Goal: Task Accomplishment & Management: Complete application form

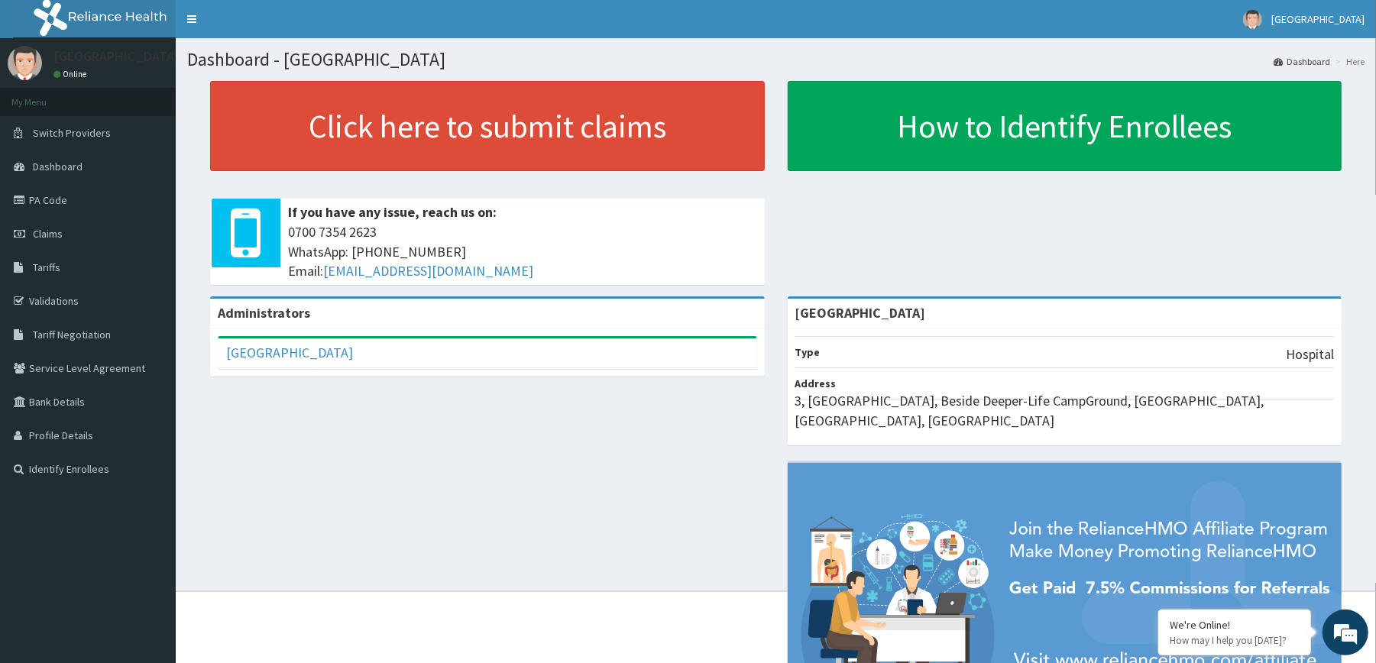
click at [769, 216] on div "Click here to submit claims If you have any issue, reach us on: 0700 7354 2623 …" at bounding box center [488, 189] width 578 height 216
click at [180, 107] on section "Click here to submit claims If you have any issue, reach us on: 0700 7354 2623 …" at bounding box center [776, 165] width 1201 height 191
click at [63, 226] on link "Claims" at bounding box center [88, 234] width 176 height 34
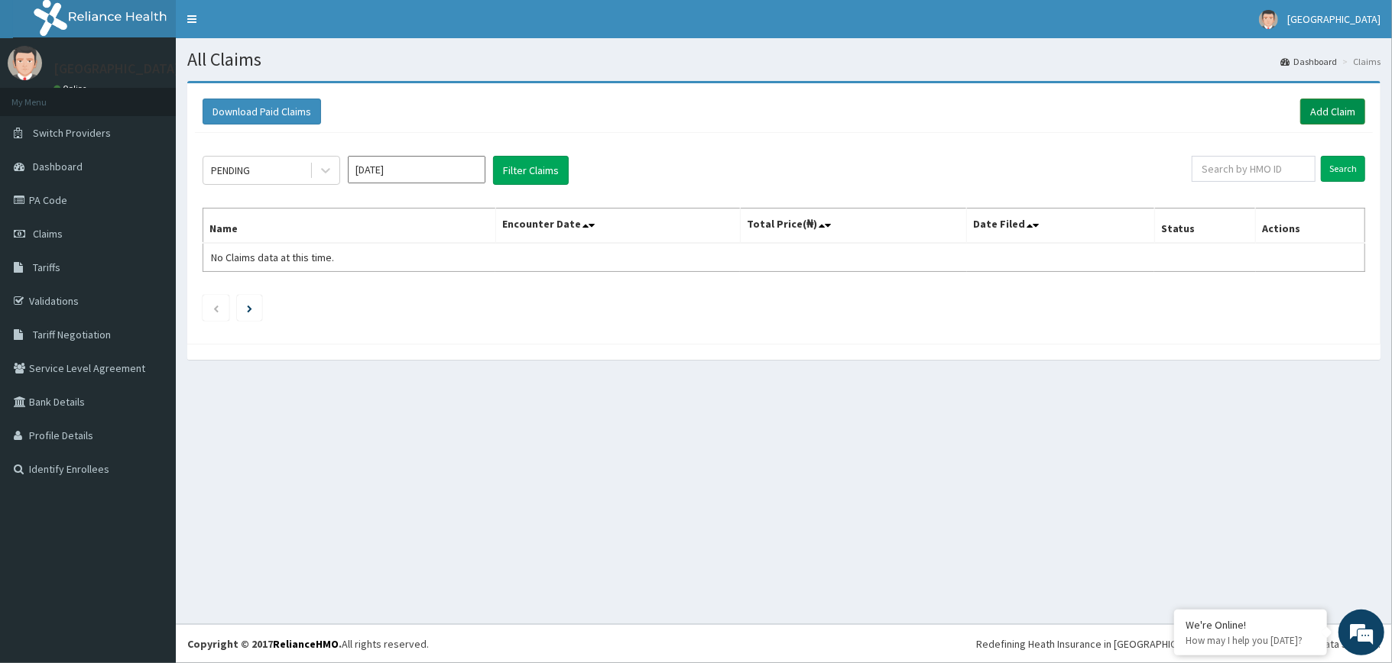
click at [1327, 105] on link "Add Claim" at bounding box center [1332, 112] width 65 height 26
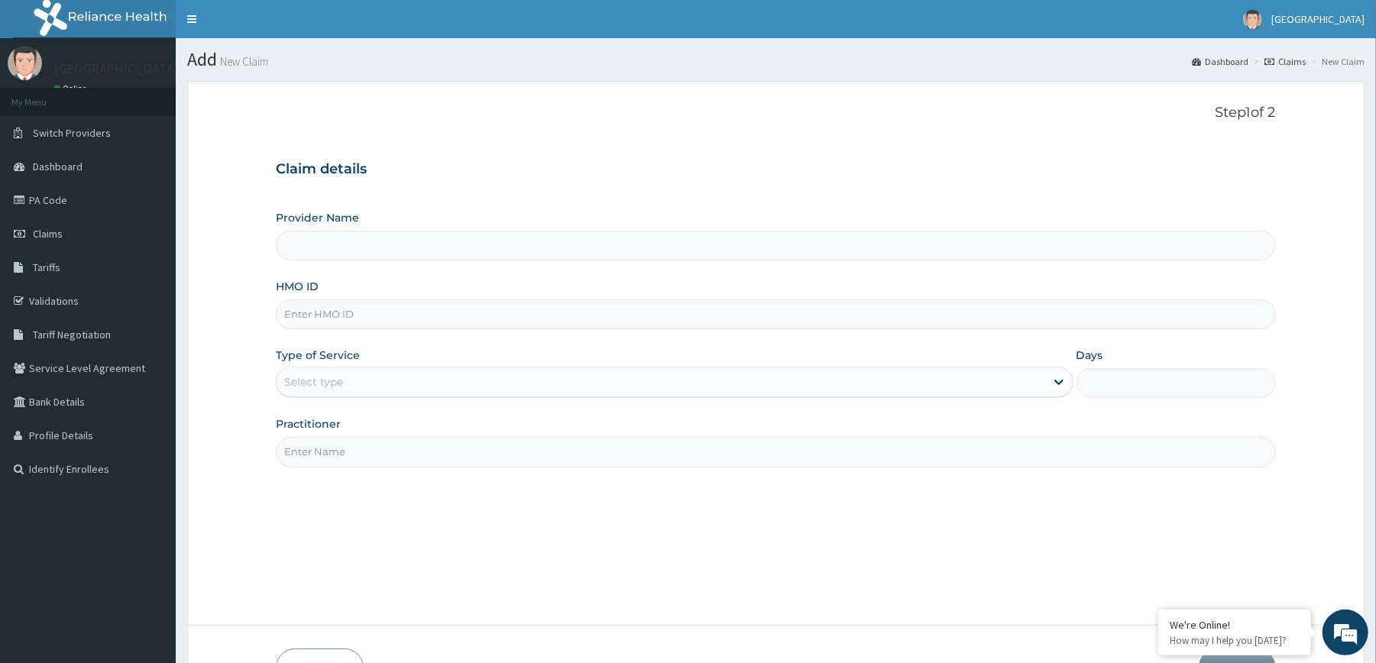
type input "[GEOGRAPHIC_DATA]"
click at [598, 325] on input "HMO ID" at bounding box center [776, 315] width 1000 height 30
type input "SWX/10174/A"
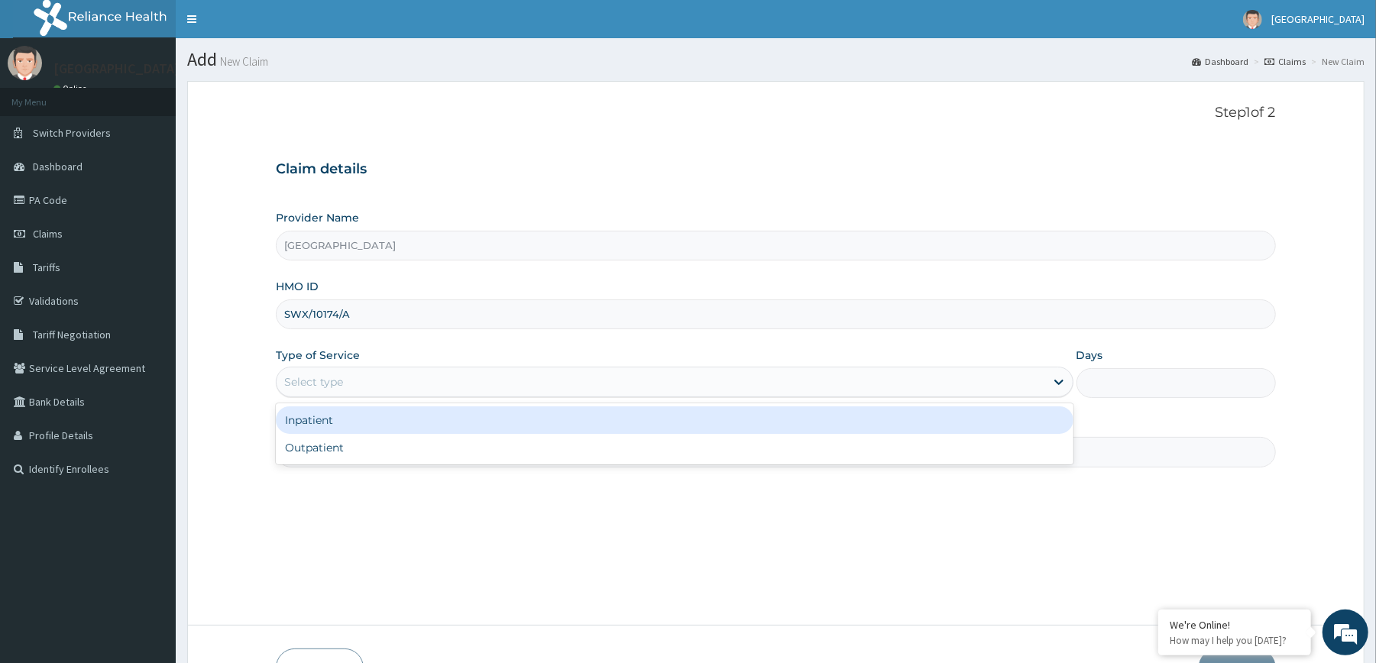
click at [401, 376] on div "Select type" at bounding box center [661, 382] width 768 height 24
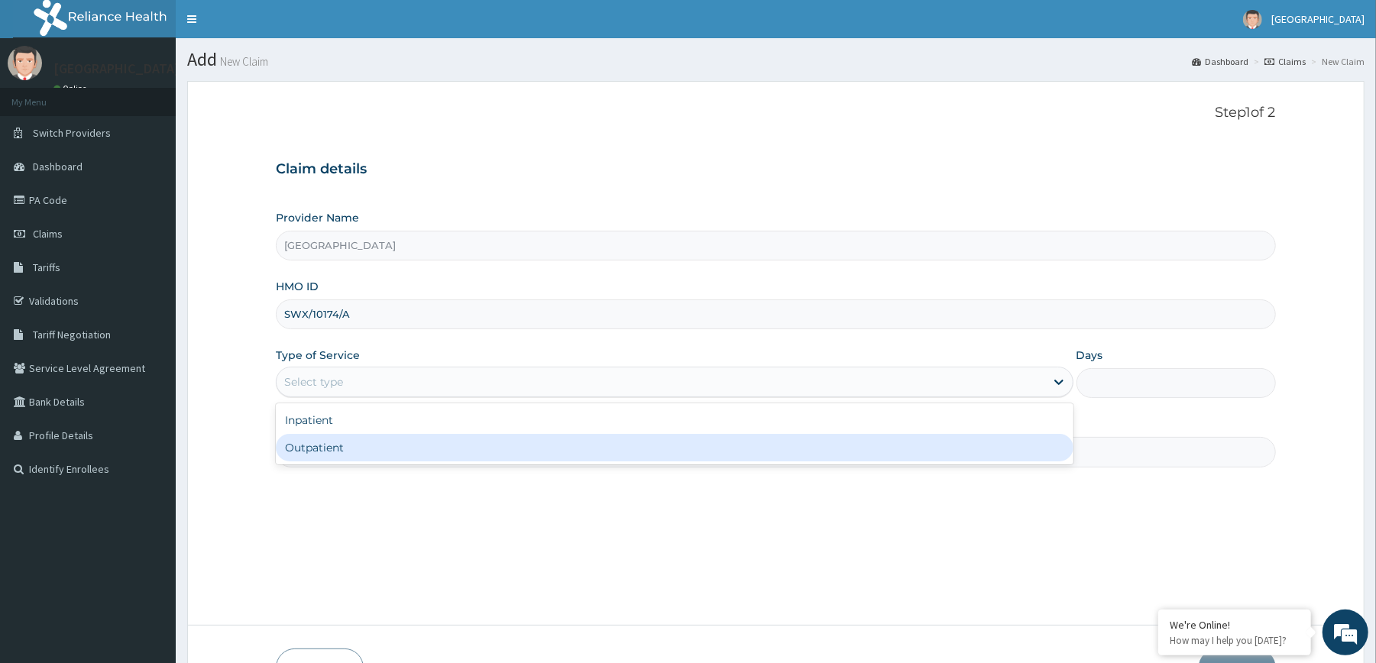
click at [390, 450] on div "Outpatient" at bounding box center [674, 448] width 797 height 28
type input "1"
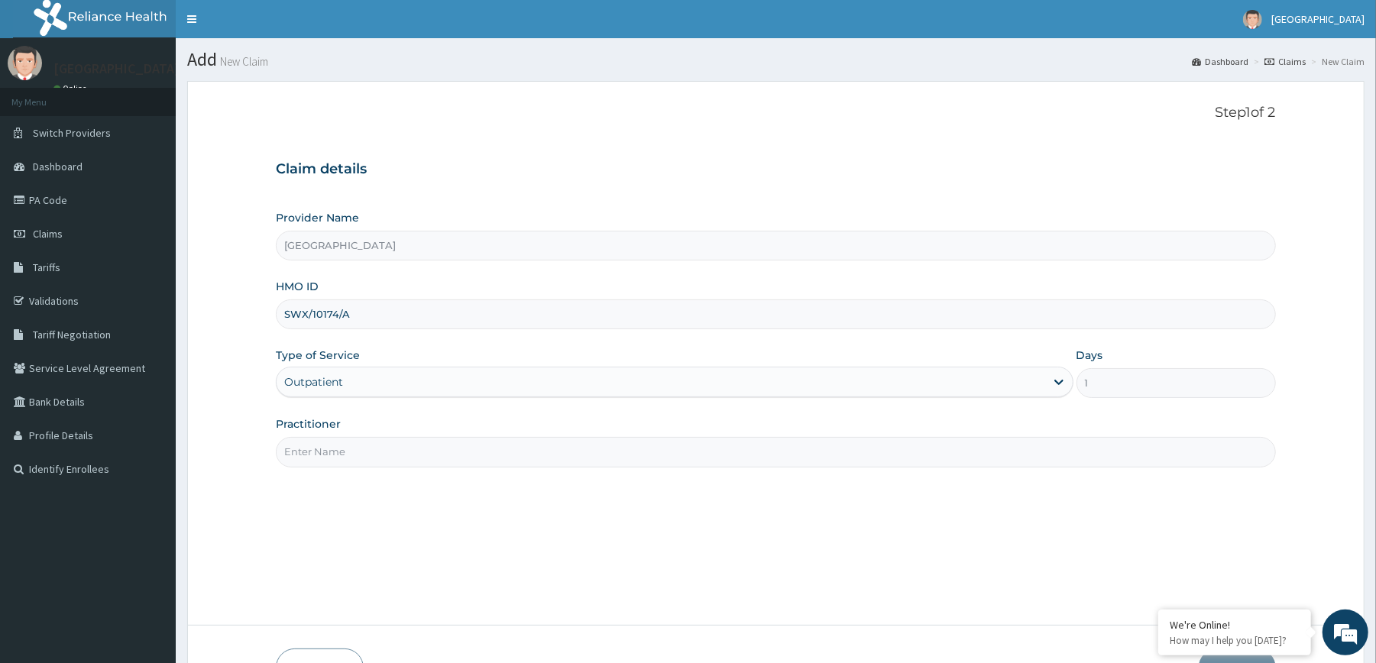
click at [399, 455] on input "Practitioner" at bounding box center [776, 452] width 1000 height 30
type input "DR MAUTIN"
click at [688, 530] on div "Step 1 of 2 Claim details Provider Name Redemption Hospital HMO ID SWX/10174/A …" at bounding box center [776, 354] width 1000 height 498
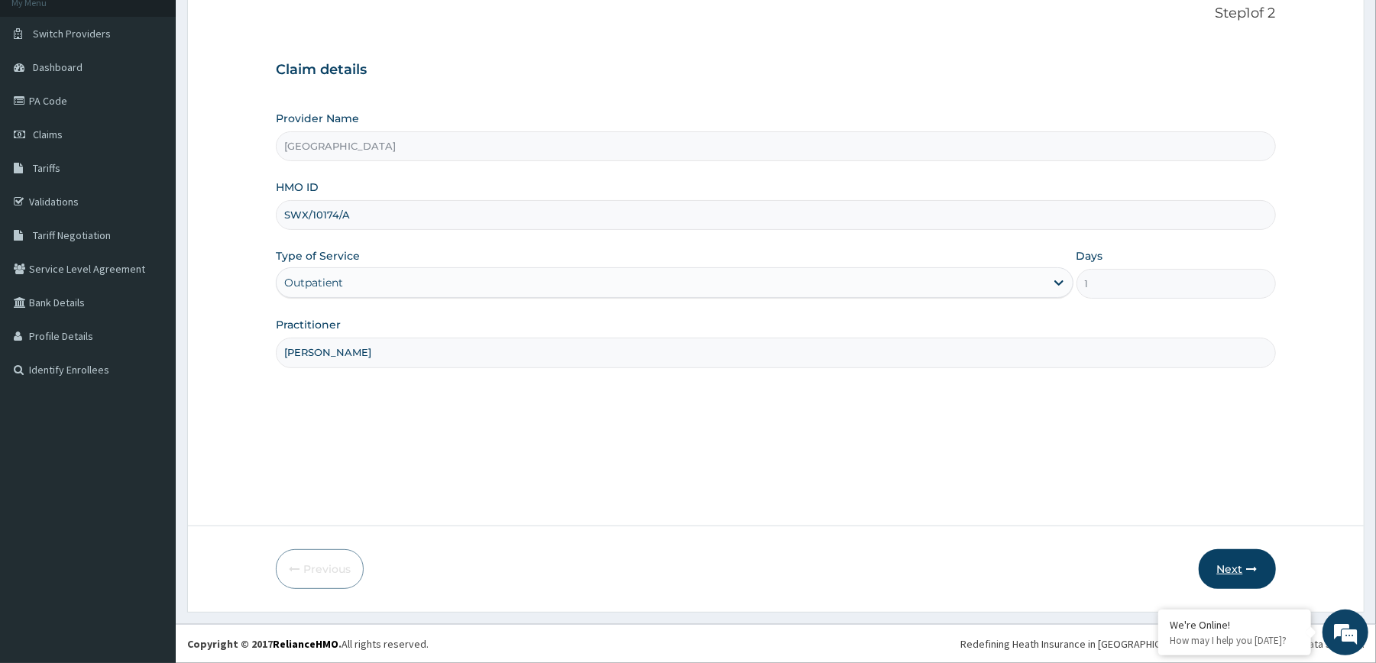
click at [1208, 557] on button "Next" at bounding box center [1237, 569] width 77 height 40
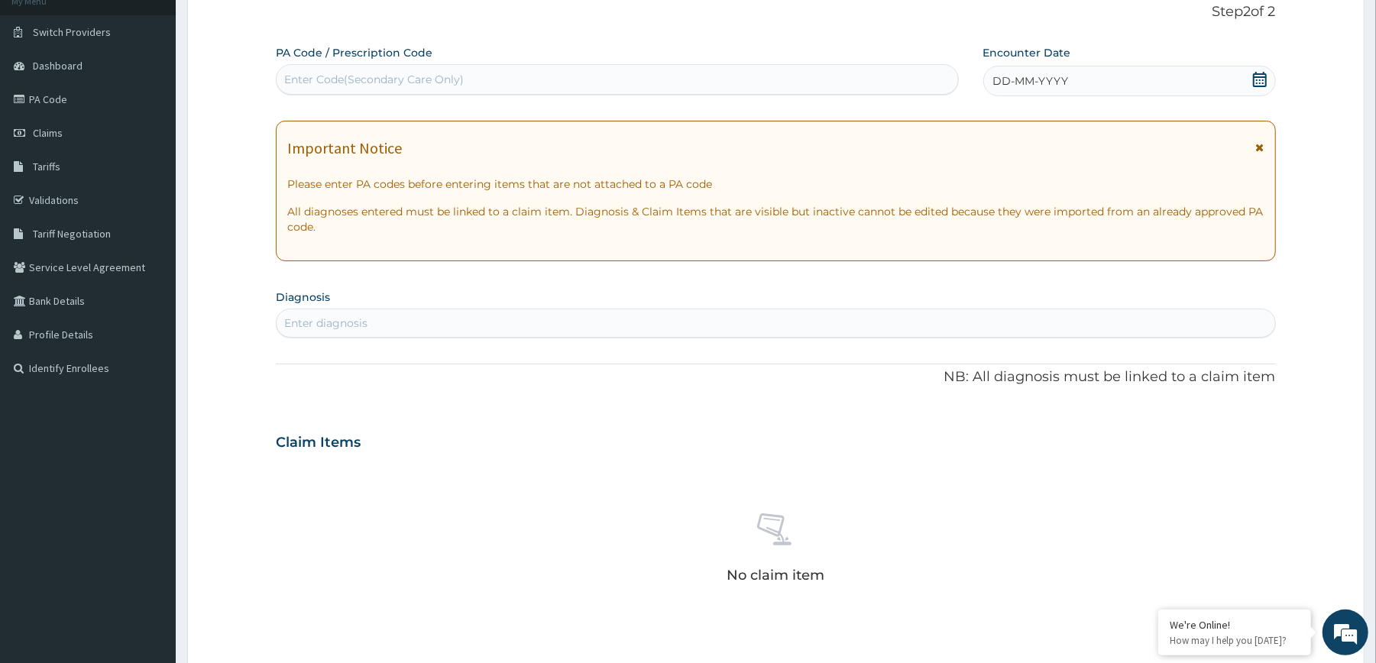
click at [1258, 72] on icon at bounding box center [1260, 79] width 15 height 15
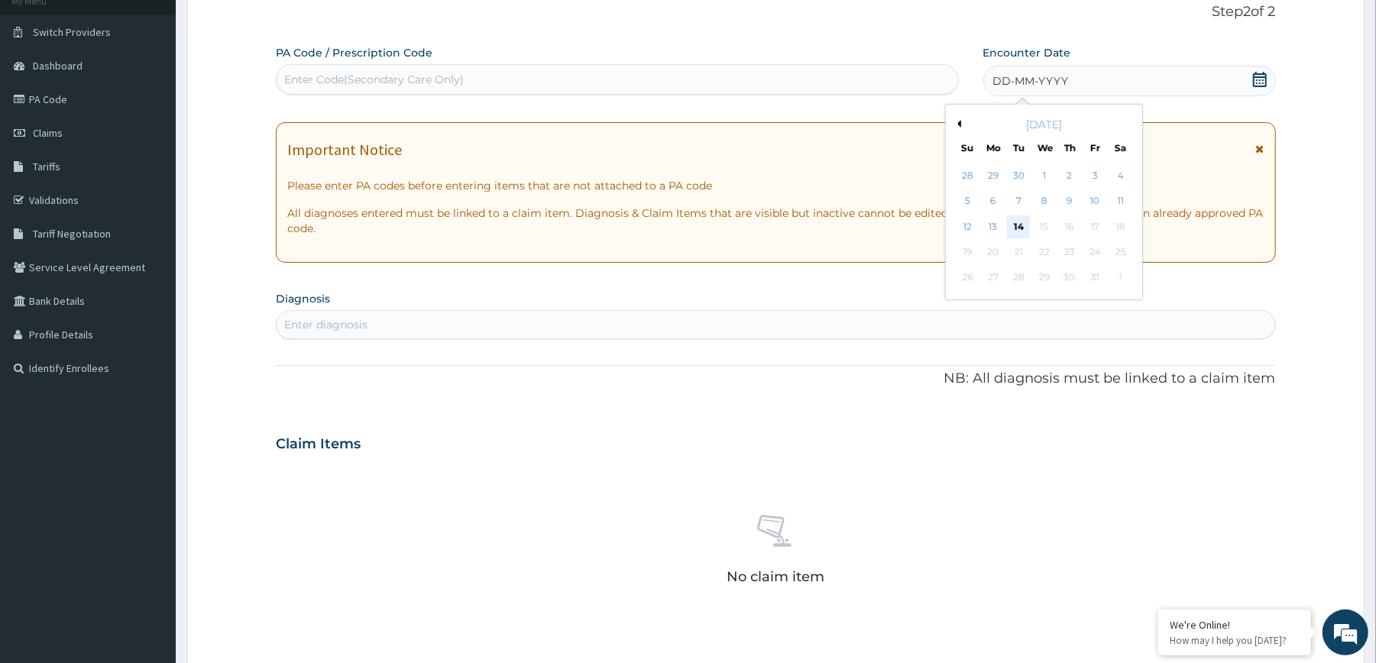
click at [1013, 225] on div "14" at bounding box center [1018, 227] width 23 height 23
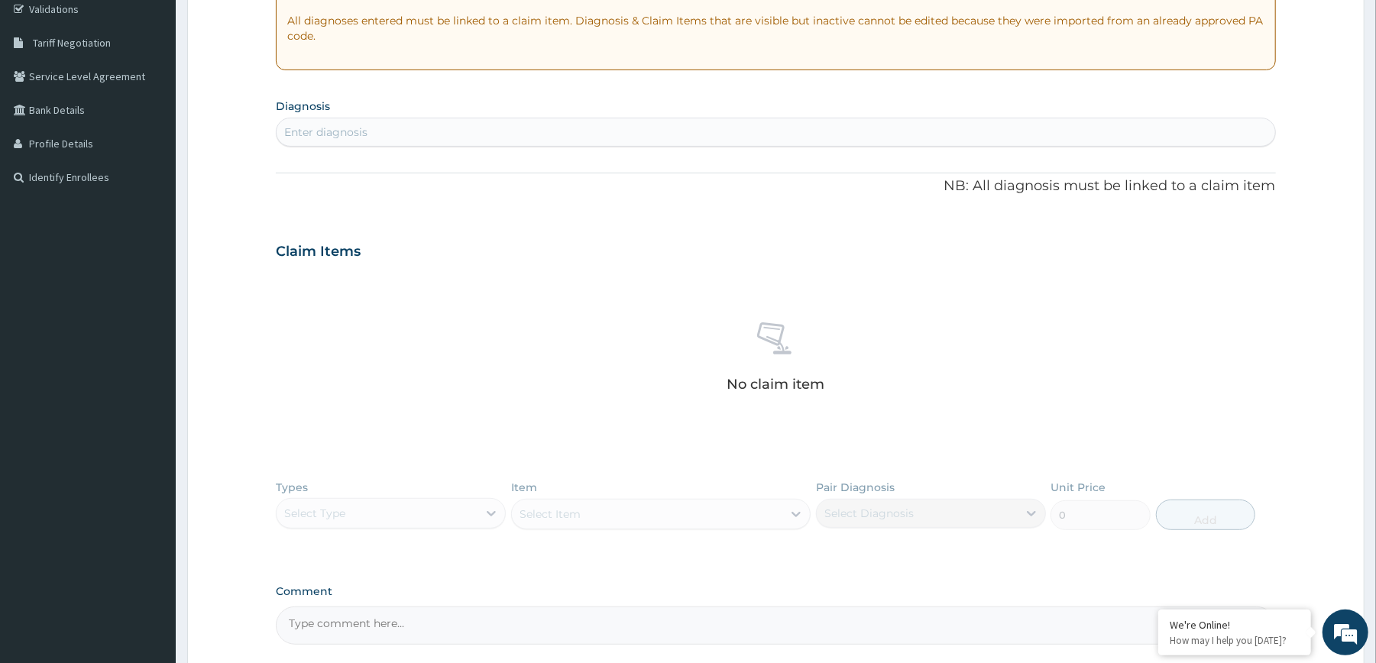
scroll to position [295, 0]
click at [799, 132] on div "Enter diagnosis" at bounding box center [776, 129] width 998 height 24
type input "MALARIA"
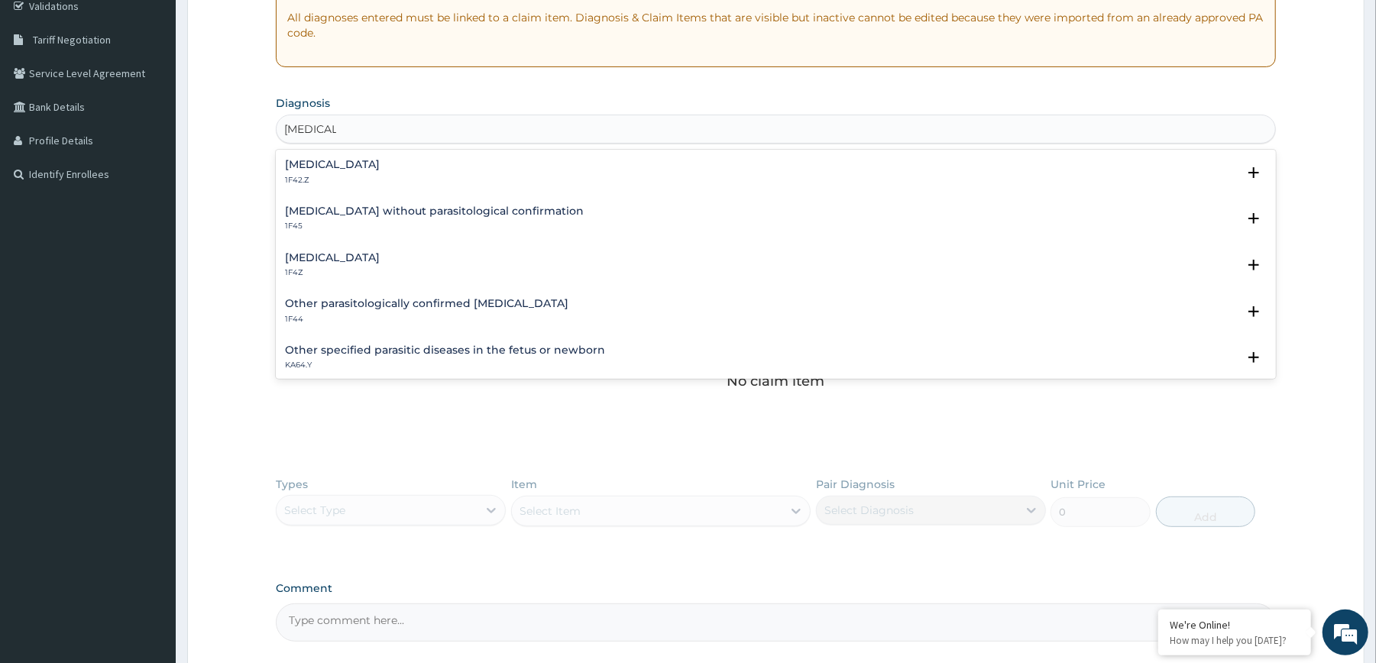
click at [355, 251] on div "Malaria, unspecified 1F4Z Select Status Query Query covers suspected (?), Keep …" at bounding box center [776, 269] width 1000 height 47
click at [348, 258] on h4 "Malaria, unspecified" at bounding box center [332, 257] width 95 height 11
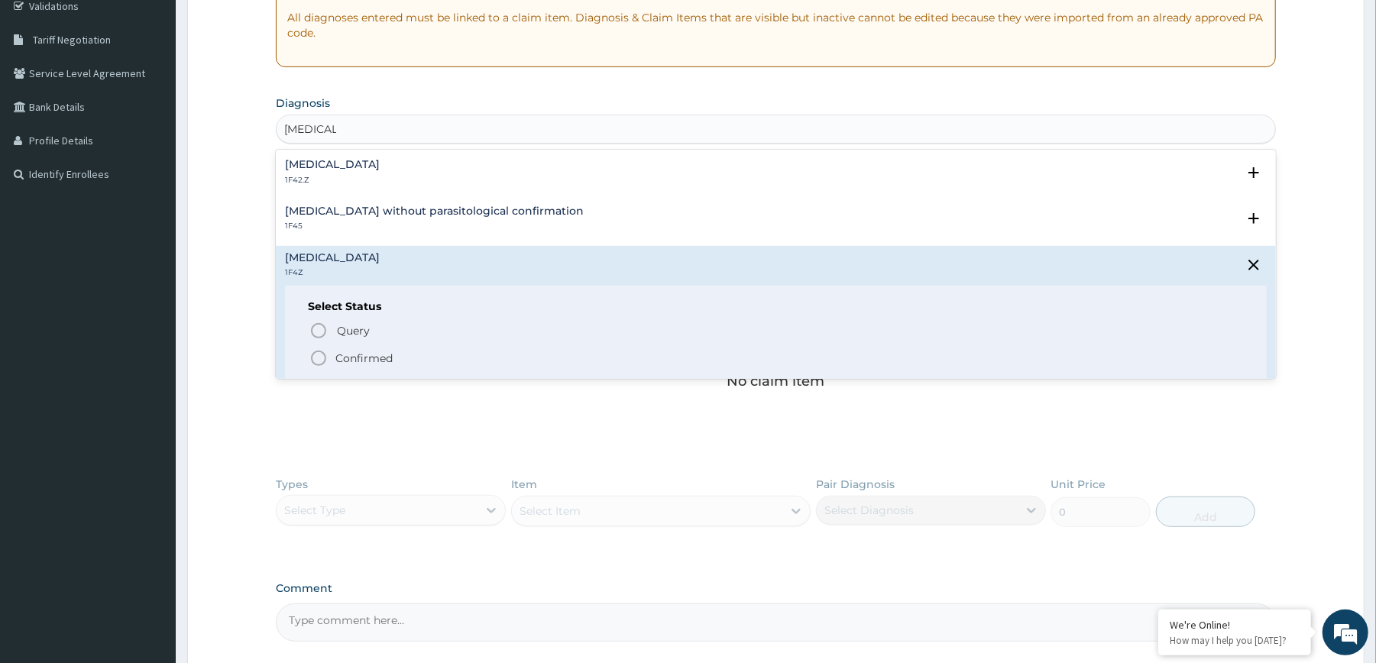
click at [336, 356] on p "Confirmed" at bounding box center [363, 358] width 57 height 15
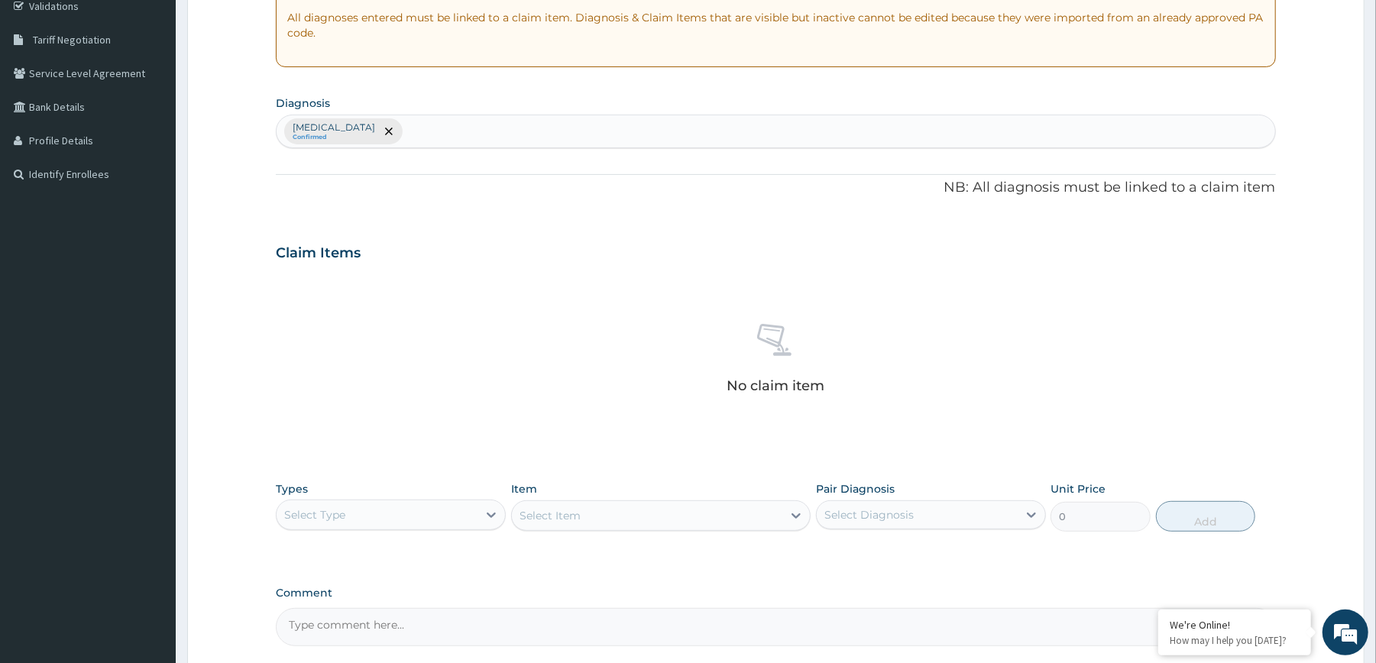
scroll to position [441, 0]
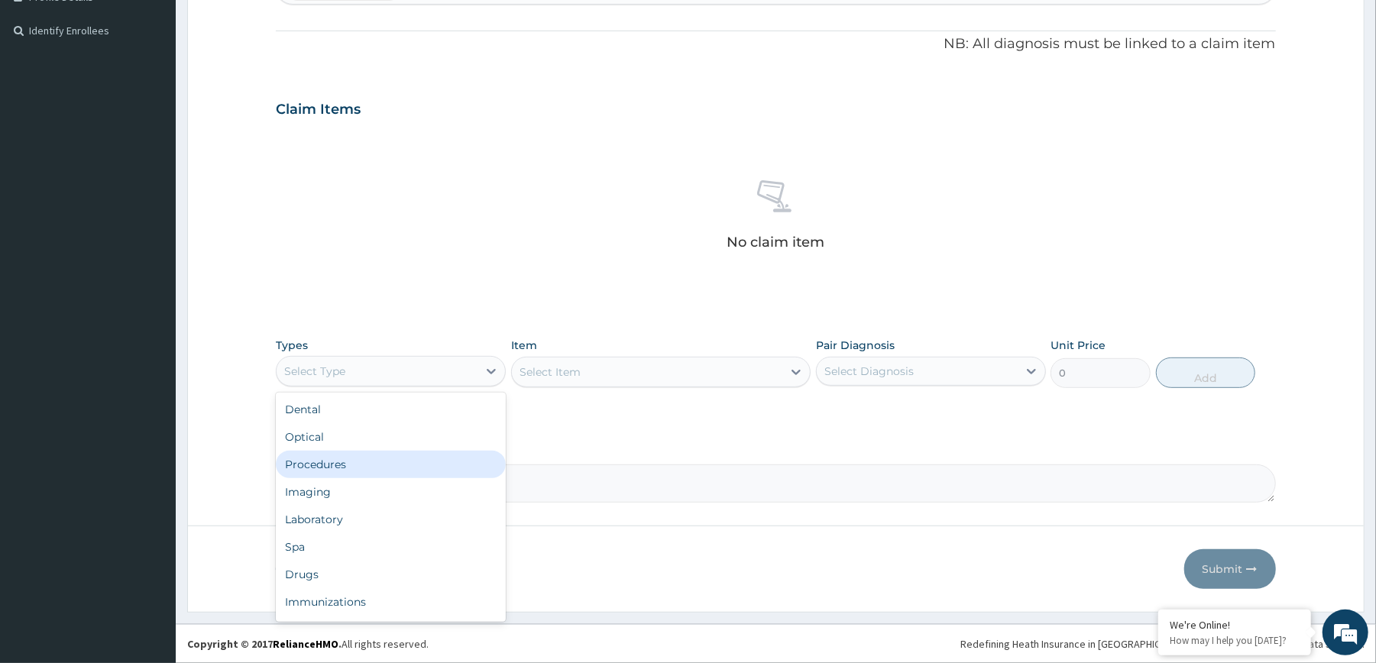
drag, startPoint x: 437, startPoint y: 382, endPoint x: 417, endPoint y: 460, distance: 80.4
click at [417, 387] on div "option Procedures focused, 3 of 10. 10 results available. Use Up and Down to ch…" at bounding box center [391, 371] width 230 height 31
click at [383, 454] on div "Procedures" at bounding box center [391, 465] width 230 height 28
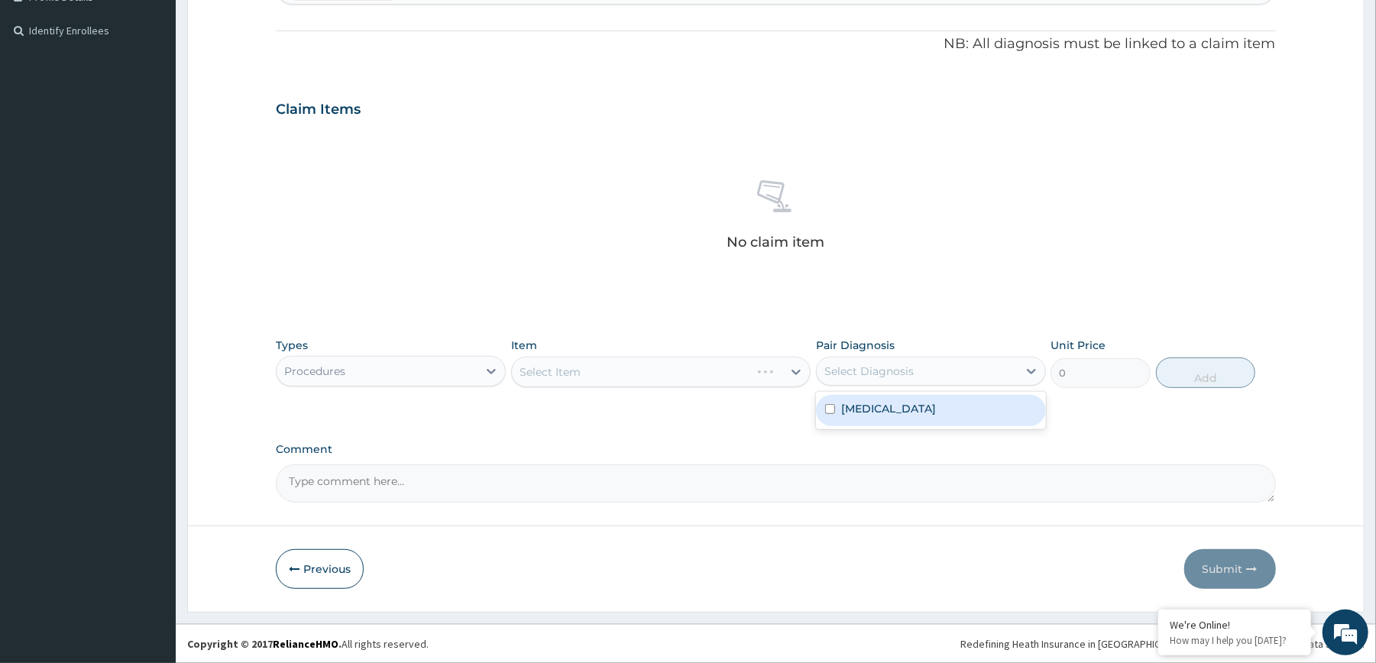
click at [897, 374] on div "Select Diagnosis" at bounding box center [869, 371] width 89 height 15
click at [891, 408] on label "Malaria, unspecified" at bounding box center [888, 408] width 95 height 15
checkbox input "true"
click at [758, 373] on div "Select Item" at bounding box center [661, 372] width 300 height 31
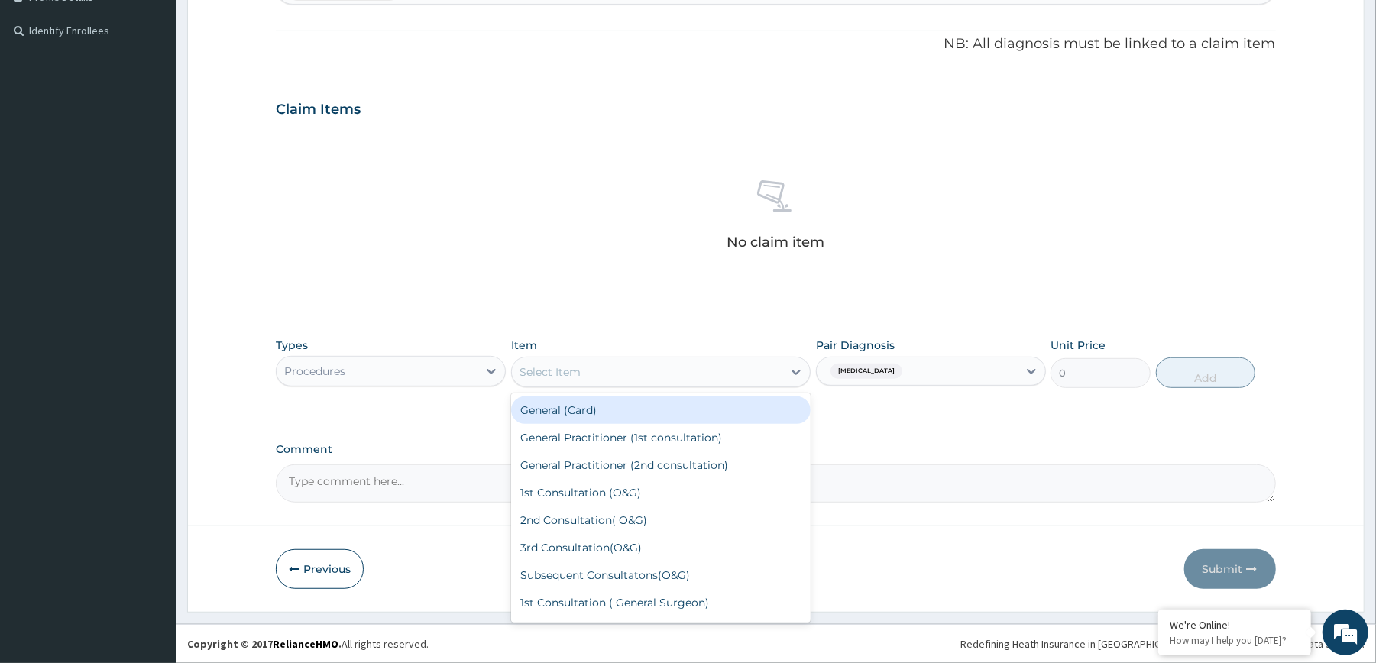
click at [758, 373] on div "Select Item" at bounding box center [647, 372] width 271 height 24
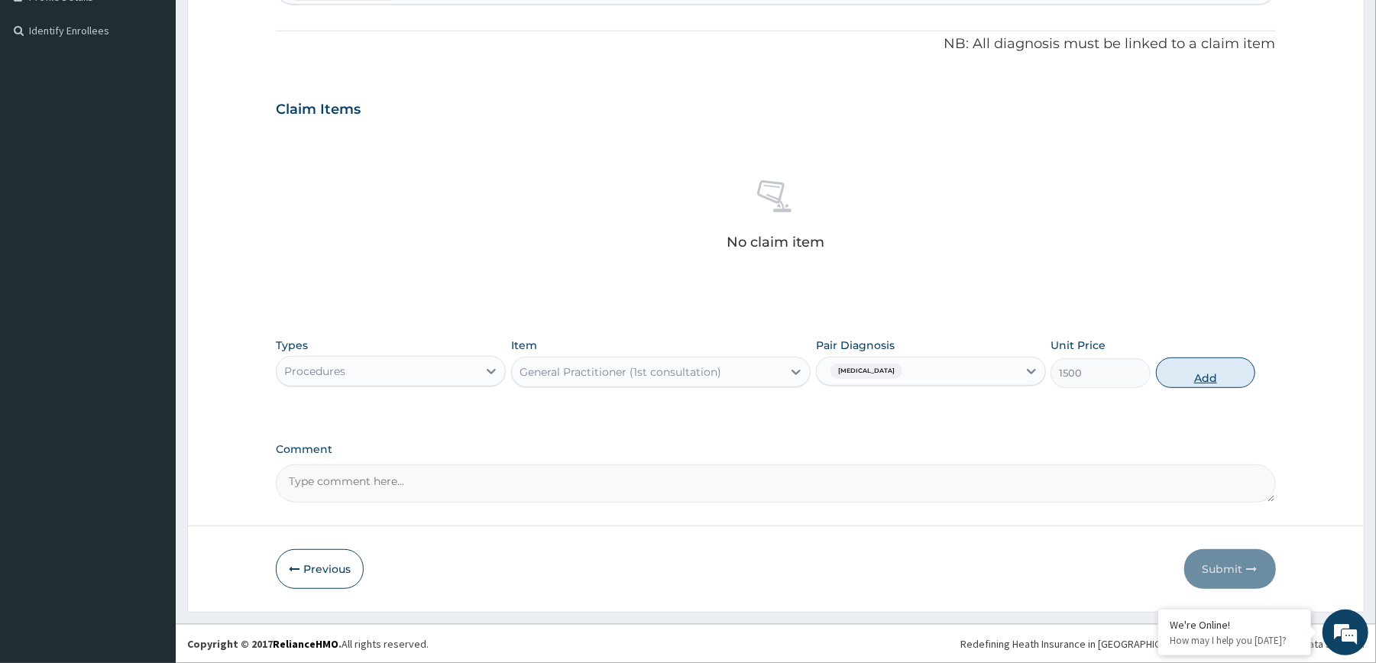
click at [1166, 384] on button "Add" at bounding box center [1206, 373] width 100 height 31
type input "0"
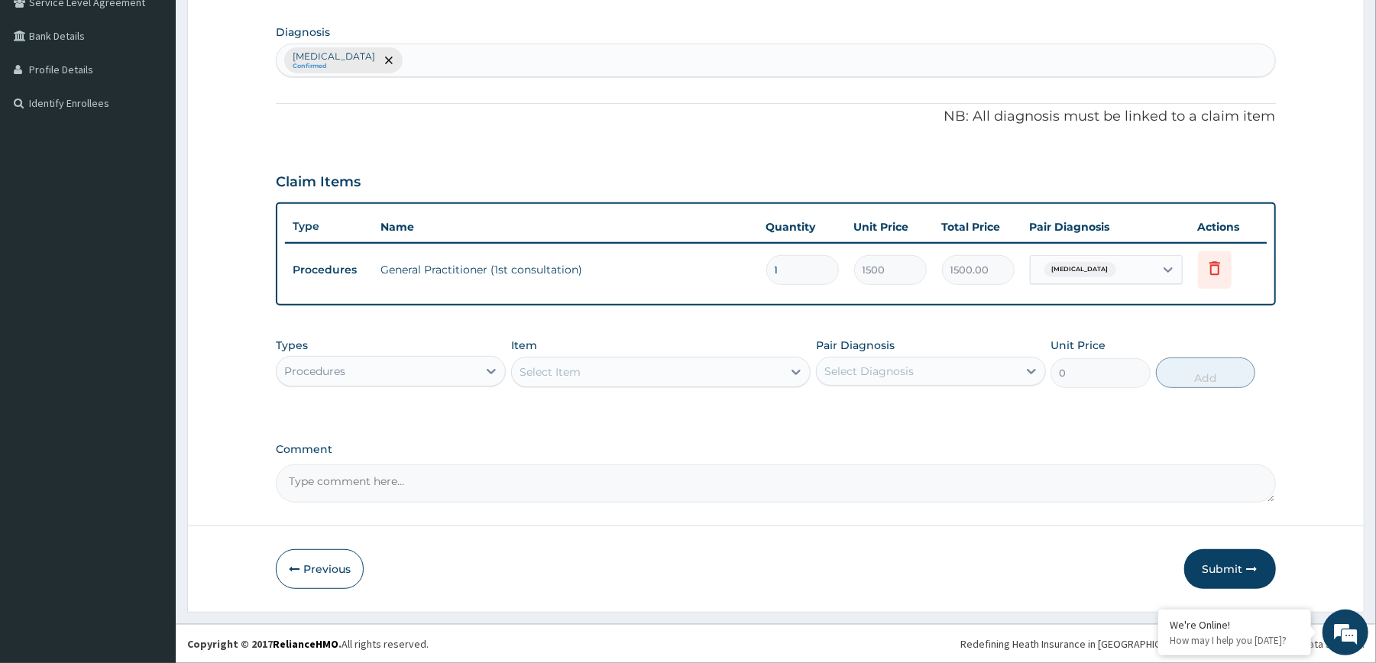
click at [437, 379] on div "Procedures" at bounding box center [377, 371] width 201 height 24
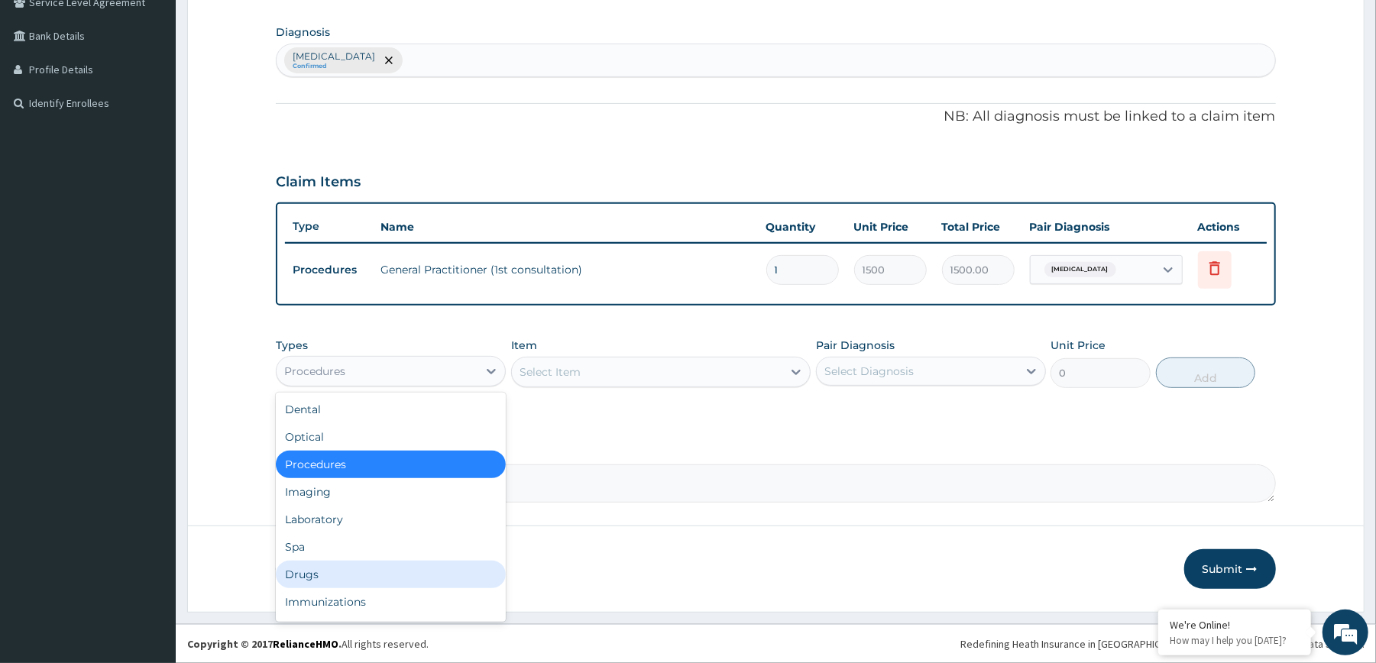
click at [338, 566] on div "Drugs" at bounding box center [391, 575] width 230 height 28
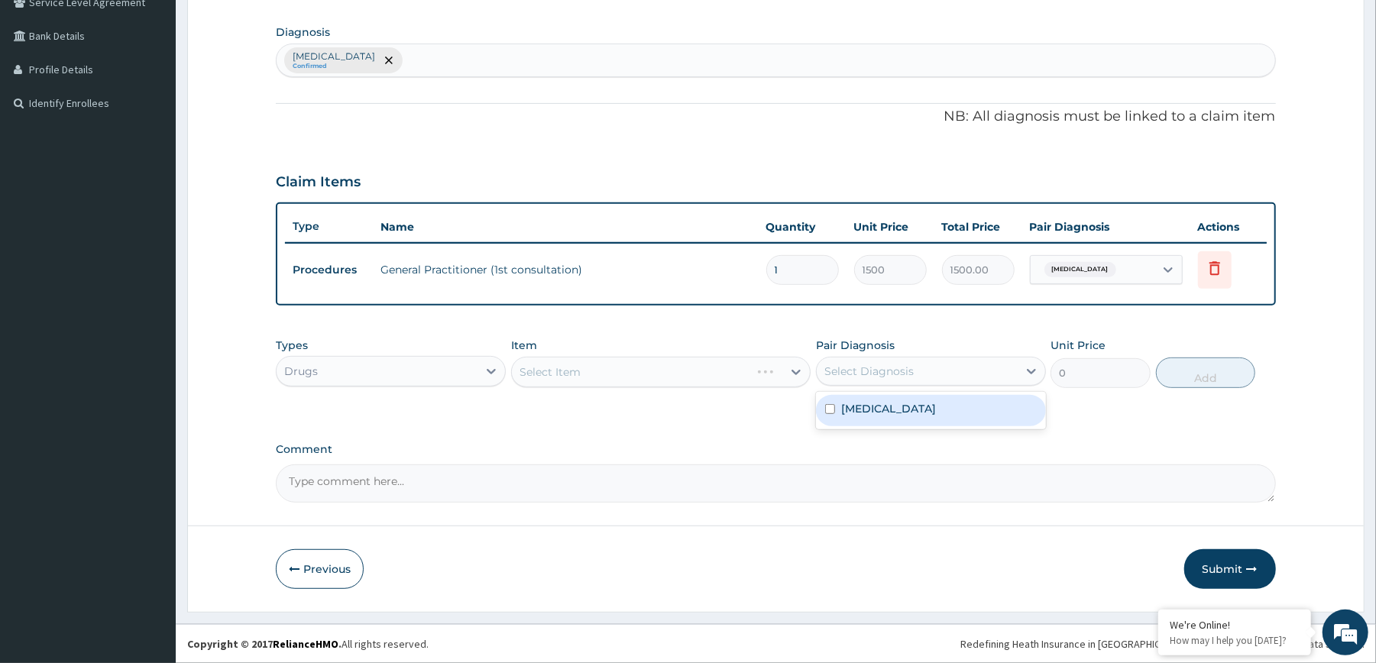
click at [850, 371] on div "Select Diagnosis" at bounding box center [869, 371] width 89 height 15
click at [867, 404] on label "Malaria, unspecified" at bounding box center [888, 408] width 95 height 15
checkbox input "true"
click at [732, 373] on div "Select Item" at bounding box center [661, 372] width 300 height 31
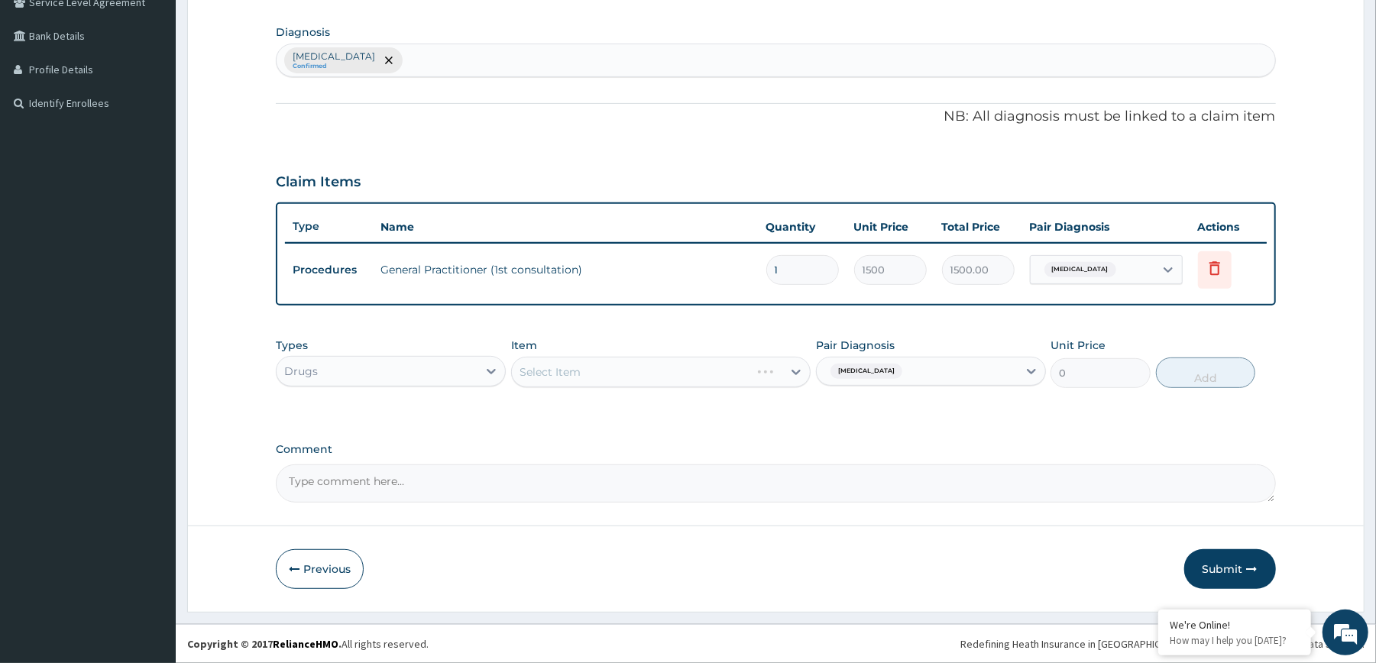
click at [732, 373] on div "Select Item" at bounding box center [661, 372] width 300 height 31
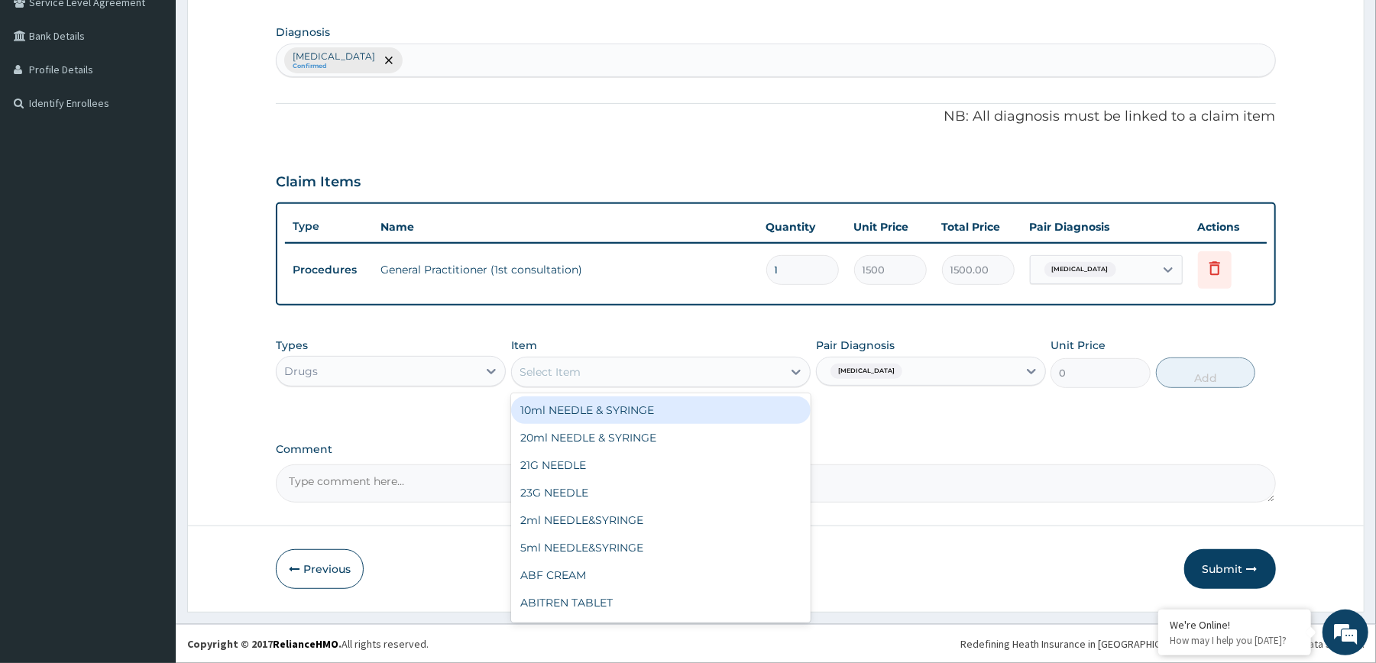
click at [732, 373] on div "Select Item" at bounding box center [647, 372] width 271 height 24
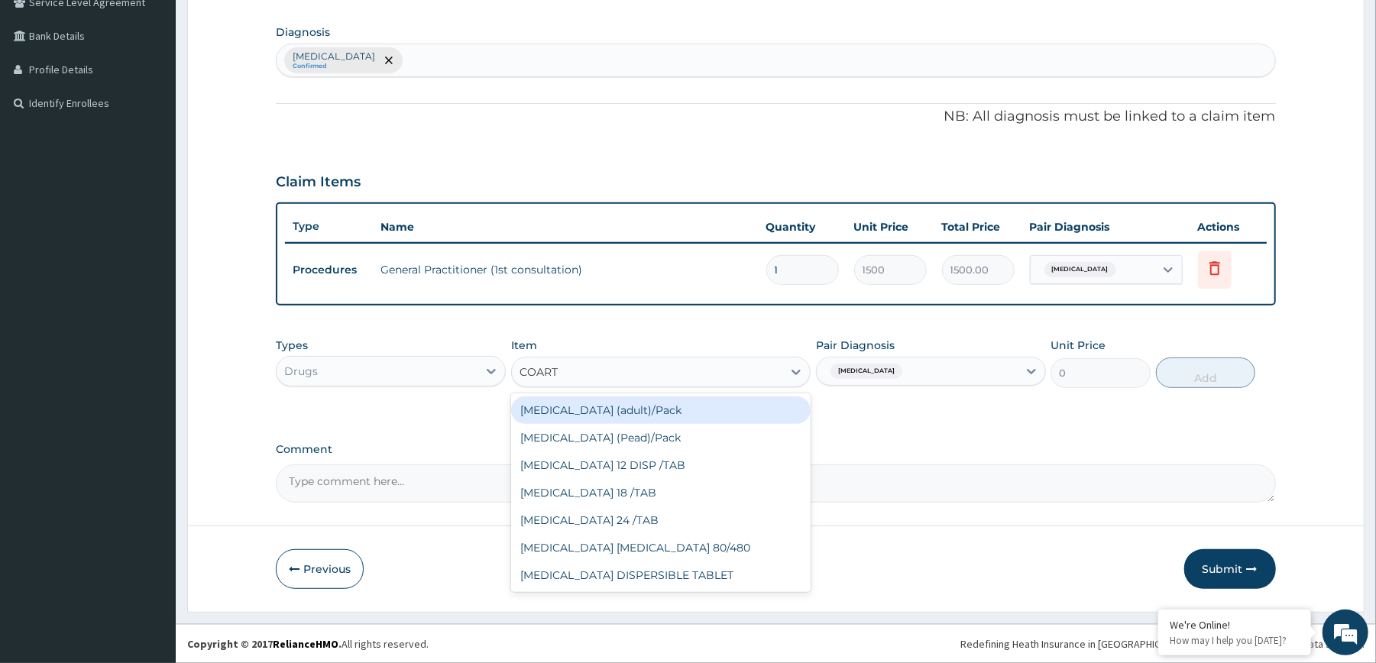
type input "COARTEM"
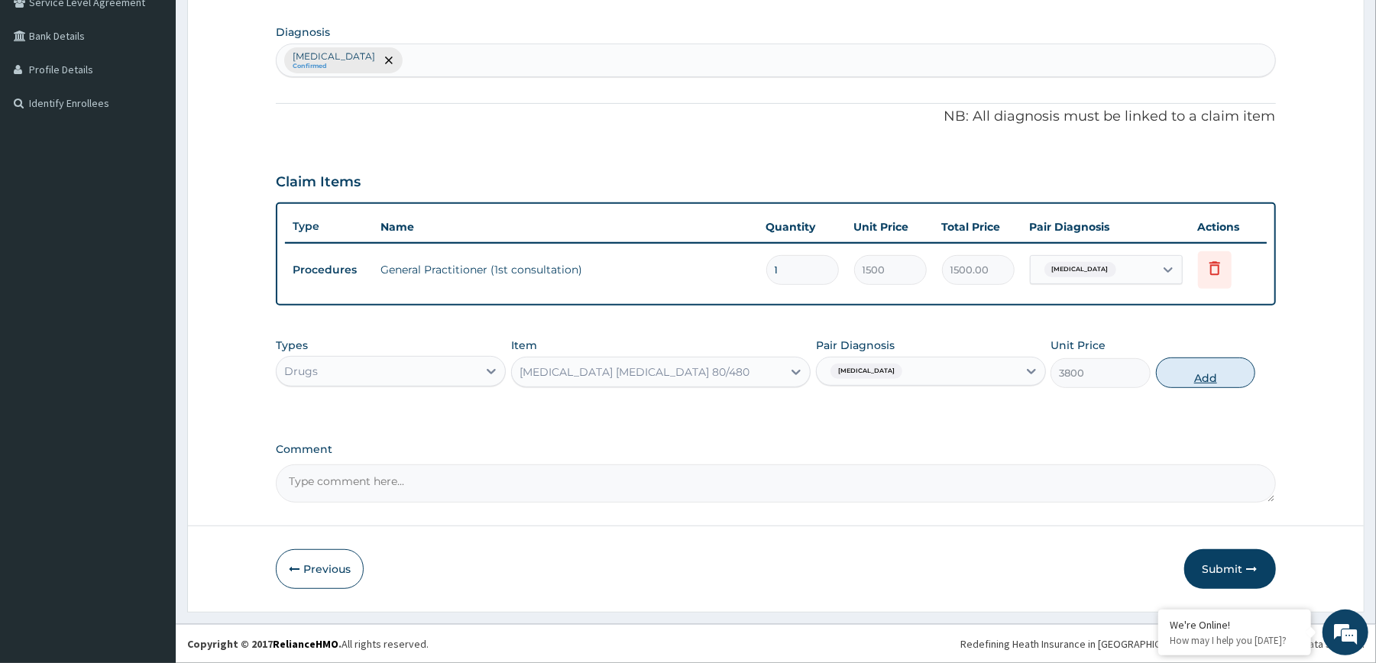
click at [1168, 377] on button "Add" at bounding box center [1206, 373] width 100 height 31
type input "0"
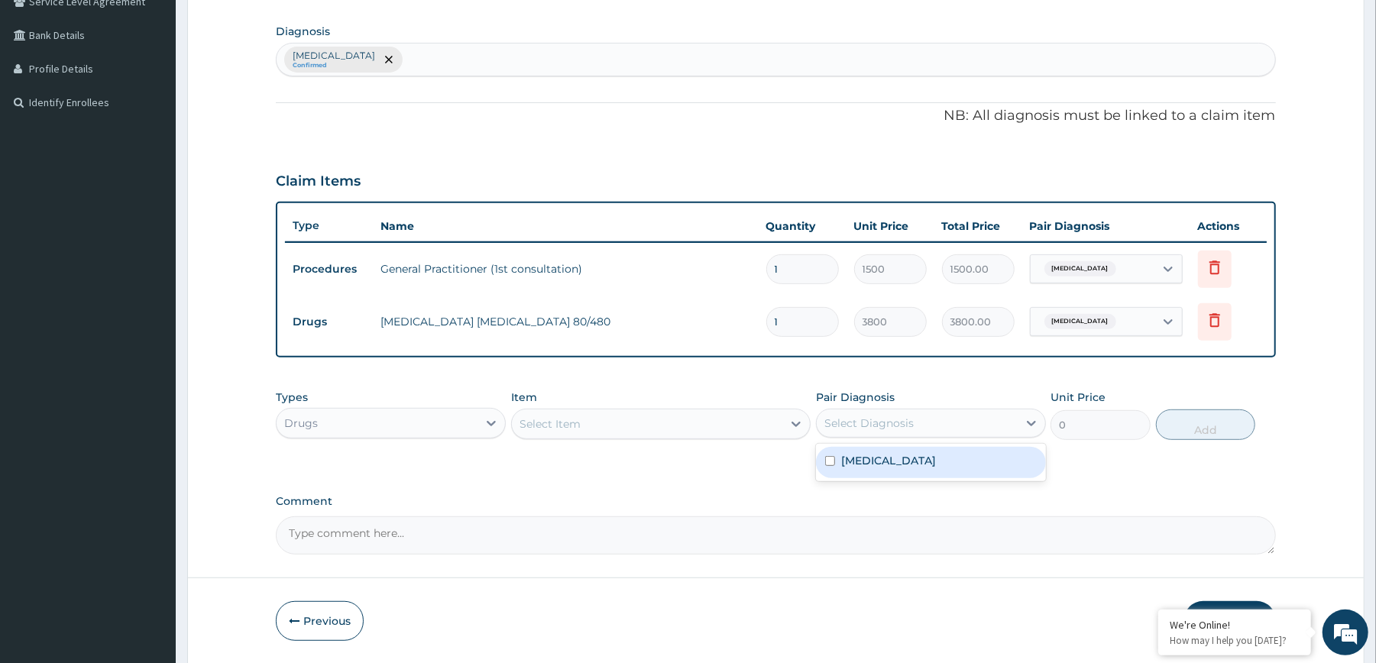
drag, startPoint x: 870, startPoint y: 426, endPoint x: 866, endPoint y: 452, distance: 27.0
click at [866, 438] on div "option Malaria, unspecified, selected. option Malaria, unspecified focused, 1 o…" at bounding box center [931, 423] width 230 height 29
click at [842, 453] on label "Malaria, unspecified" at bounding box center [888, 460] width 95 height 15
checkbox input "true"
click at [746, 429] on div "Select Item" at bounding box center [647, 424] width 271 height 24
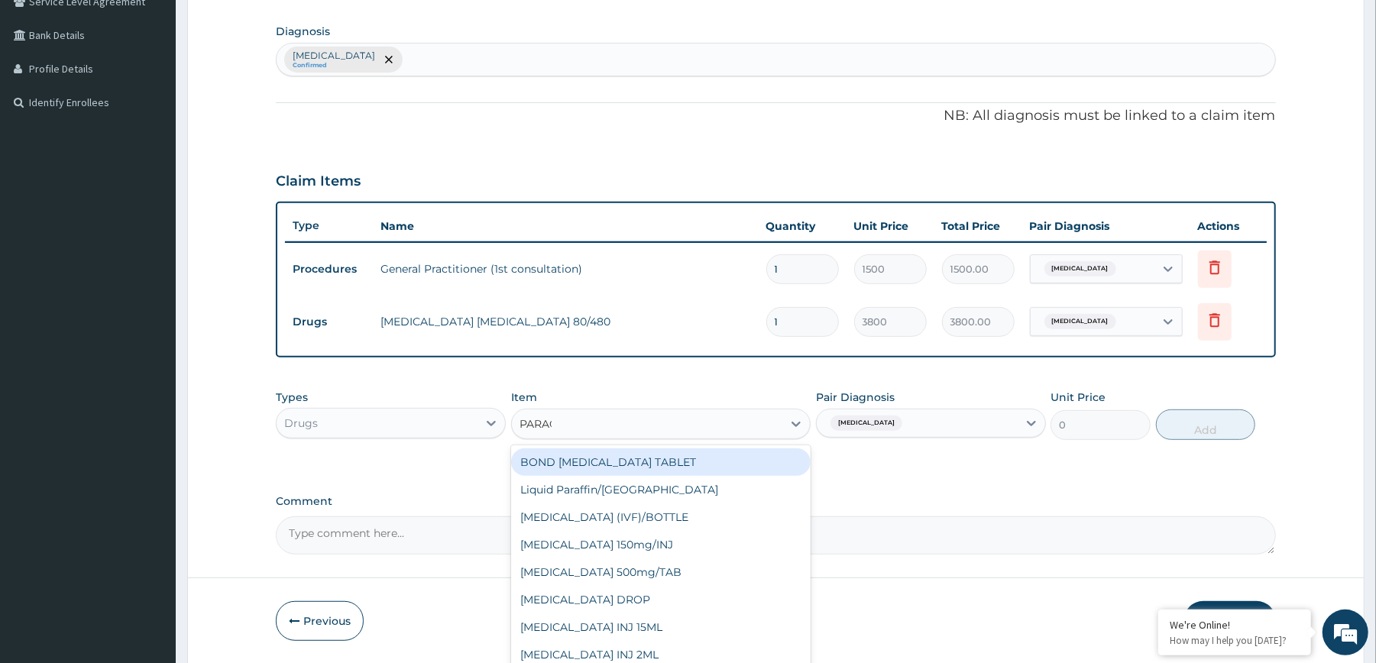
type input "PARACE"
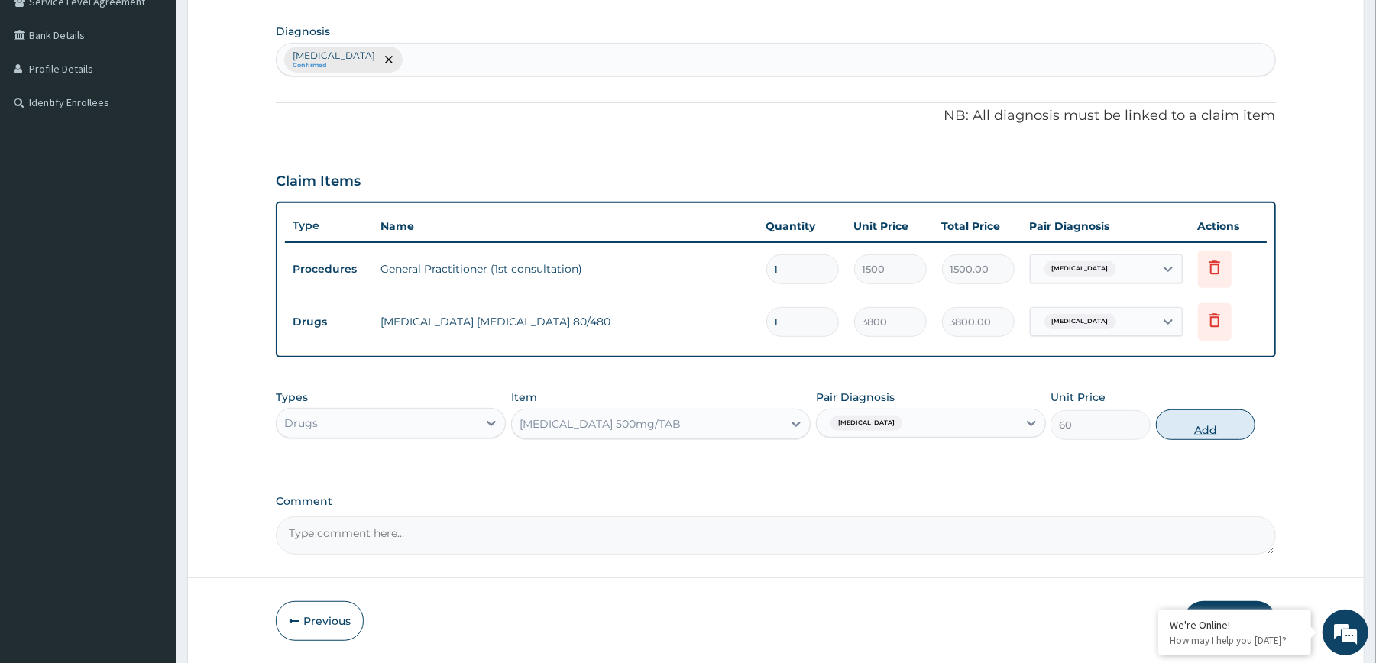
click at [1212, 416] on button "Add" at bounding box center [1206, 425] width 100 height 31
type input "0"
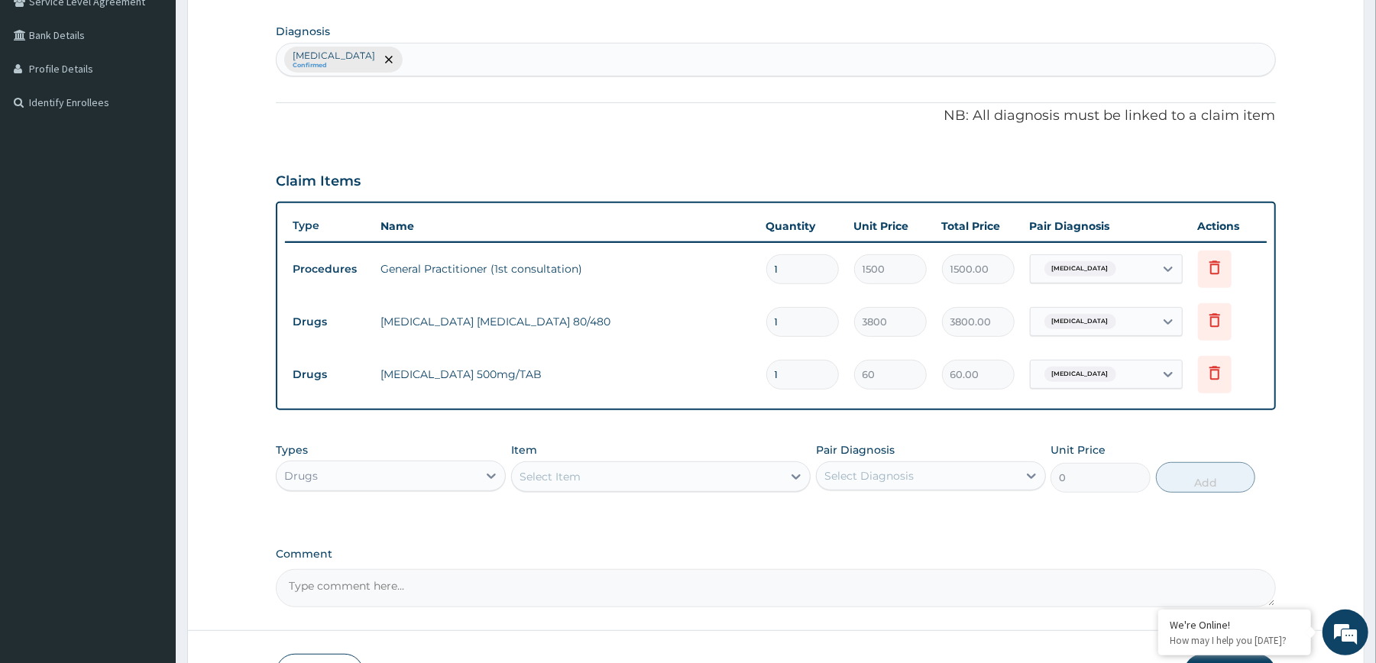
type input "18"
type input "1080.00"
type input "18"
click at [1324, 423] on form "Step 2 of 2 PA Code / Prescription Code Enter Code(Secondary Care Only) Encount…" at bounding box center [776, 215] width 1178 height 1003
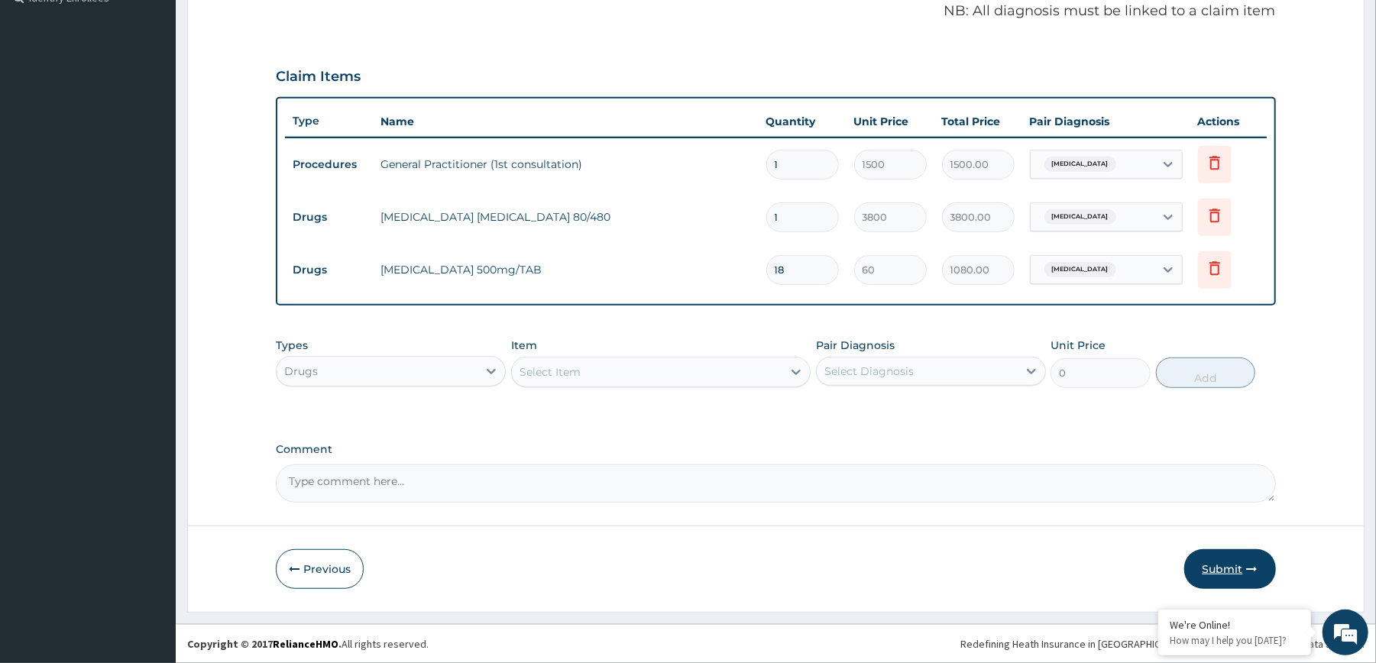
click at [1202, 569] on button "Submit" at bounding box center [1231, 569] width 92 height 40
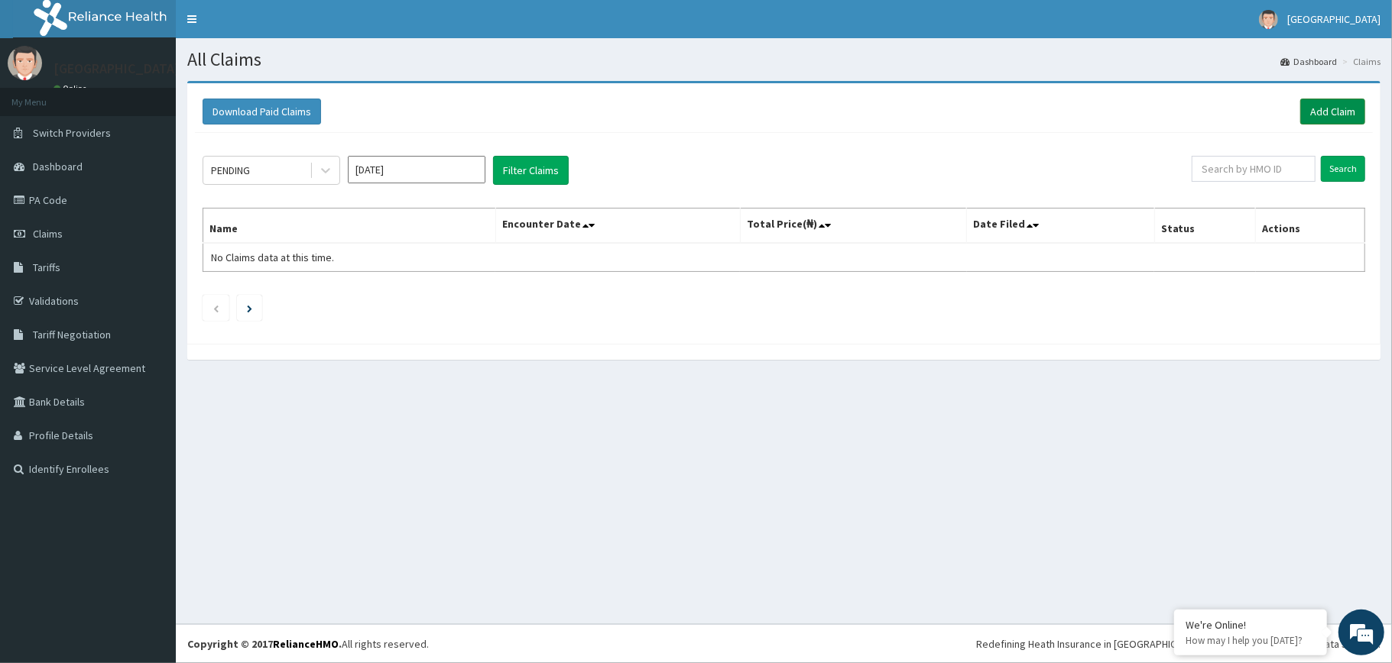
click at [1318, 115] on link "Add Claim" at bounding box center [1332, 112] width 65 height 26
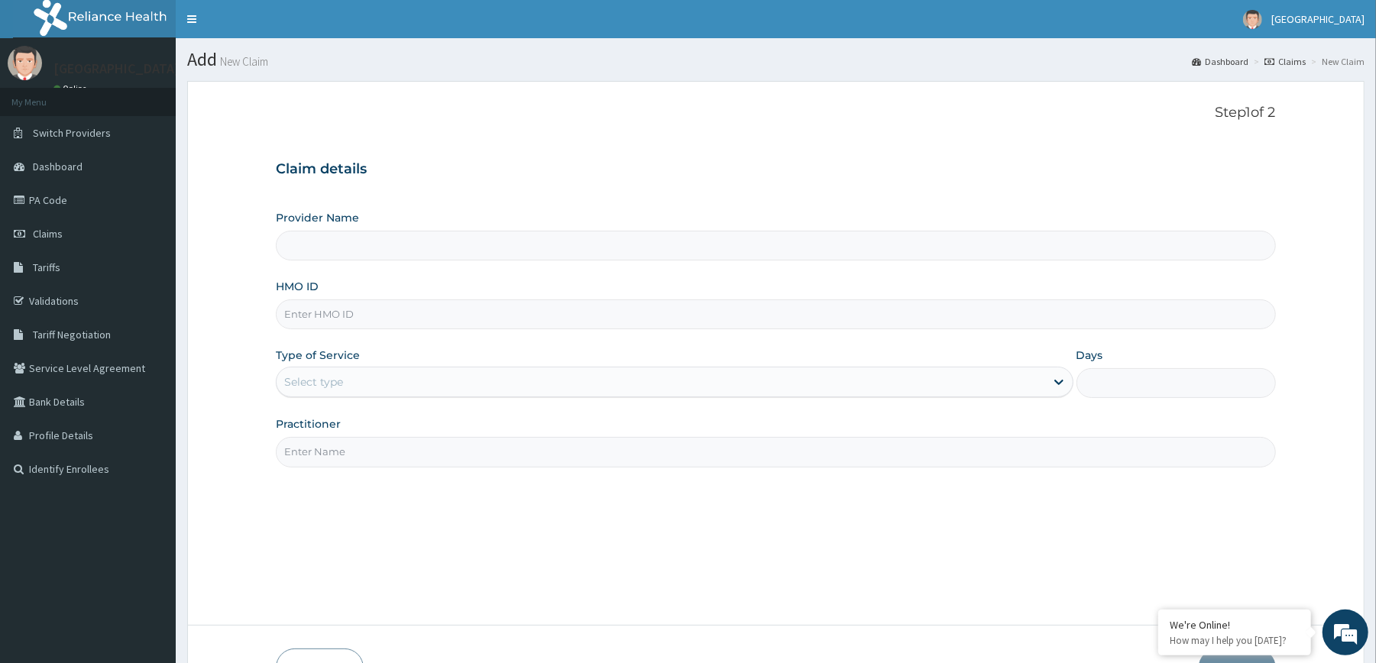
type input "[GEOGRAPHIC_DATA]"
click at [481, 319] on input "HMO ID" at bounding box center [776, 315] width 1000 height 30
type input "SWX/10174/B"
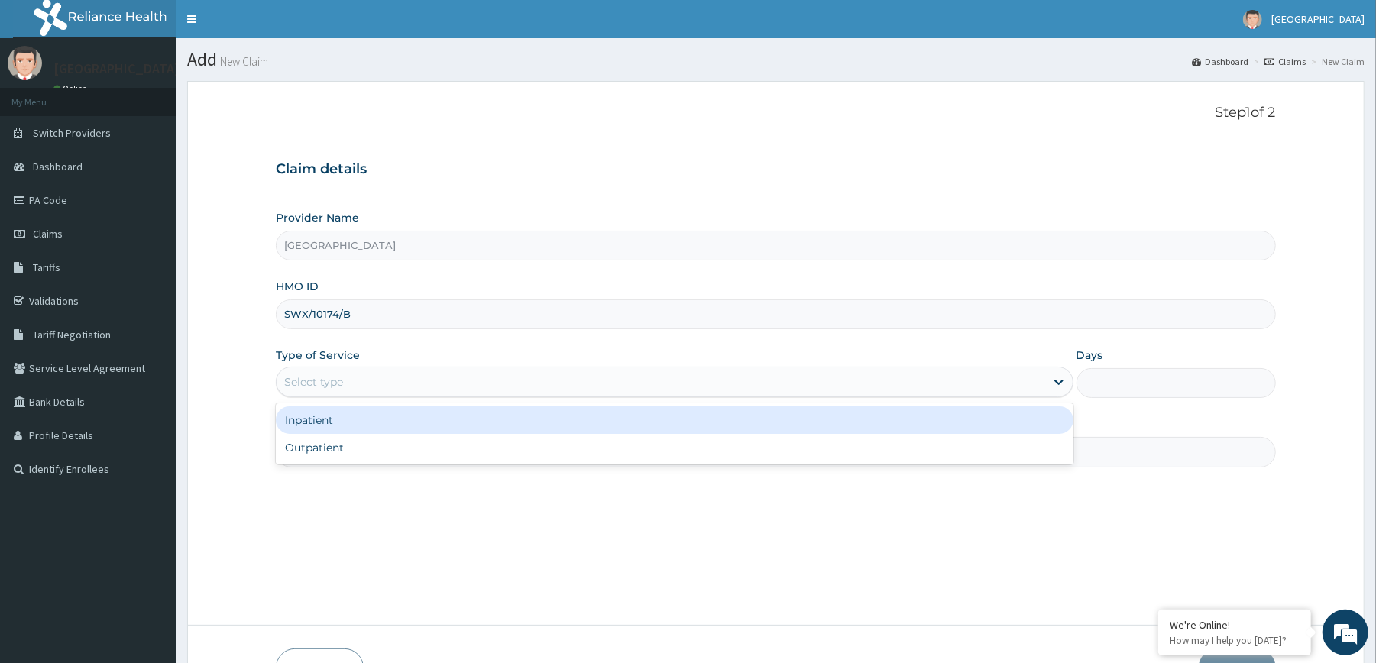
click at [469, 393] on div "Select type" at bounding box center [661, 382] width 768 height 24
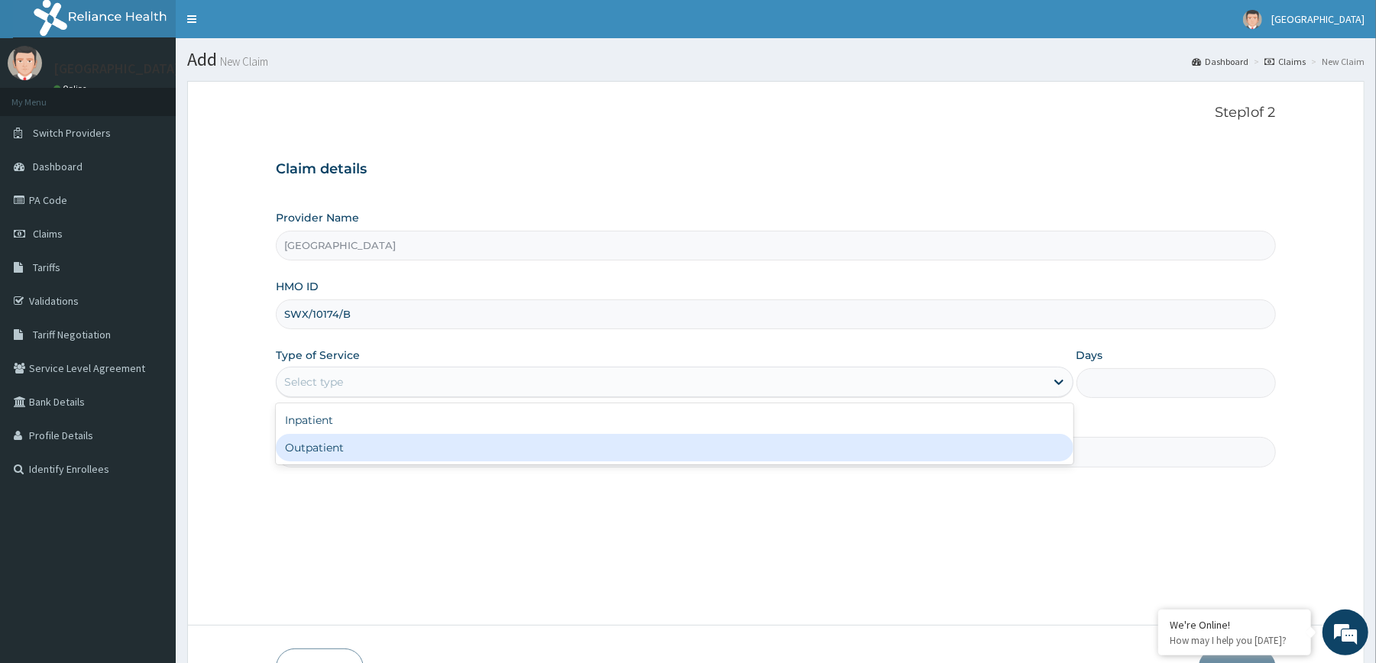
click at [425, 445] on div "Outpatient" at bounding box center [674, 448] width 797 height 28
type input "1"
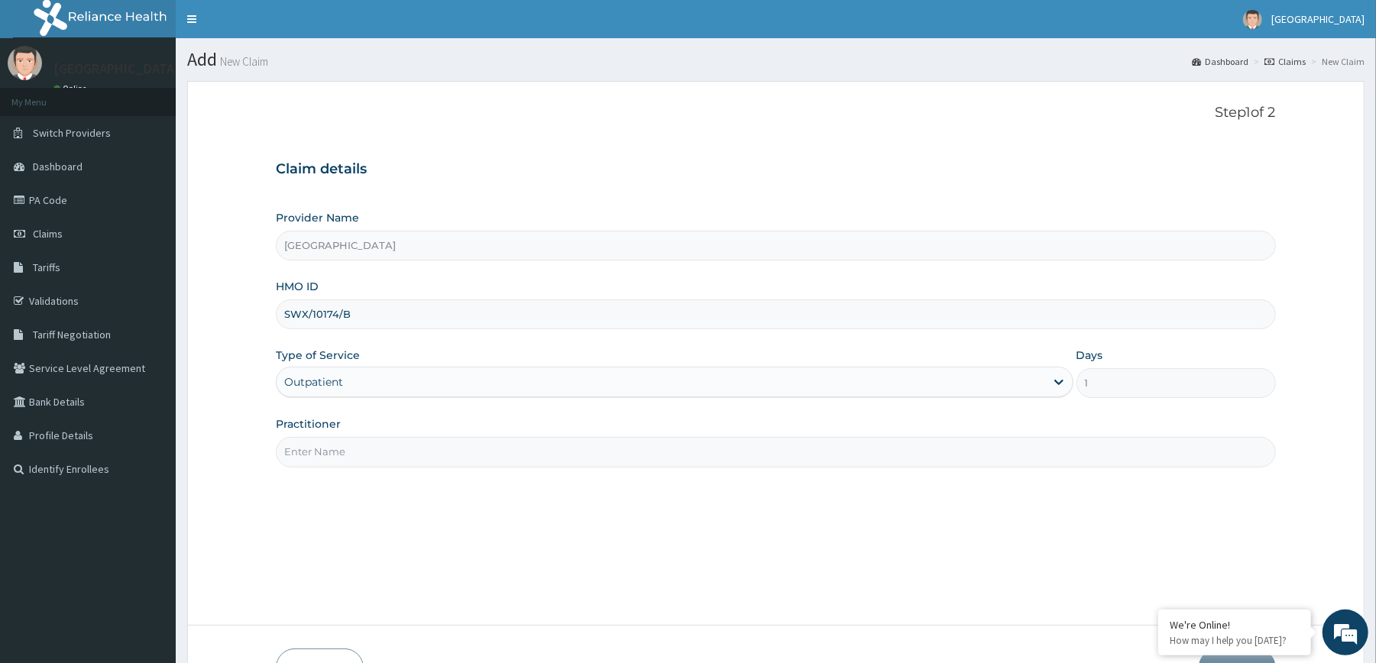
click at [425, 445] on input "Practitioner" at bounding box center [776, 452] width 1000 height 30
click at [428, 454] on input "Practitioner" at bounding box center [776, 452] width 1000 height 30
type input "[PERSON_NAME]"
click at [566, 530] on div "Step 1 of 2 Claim details Provider Name Redemption Hospital HMO ID SWX/10174/B …" at bounding box center [776, 354] width 1000 height 498
click at [1348, 365] on form "Step 1 of 2 Claim details Provider Name Redemption Hospital HMO ID SWX/10174/B …" at bounding box center [776, 396] width 1178 height 631
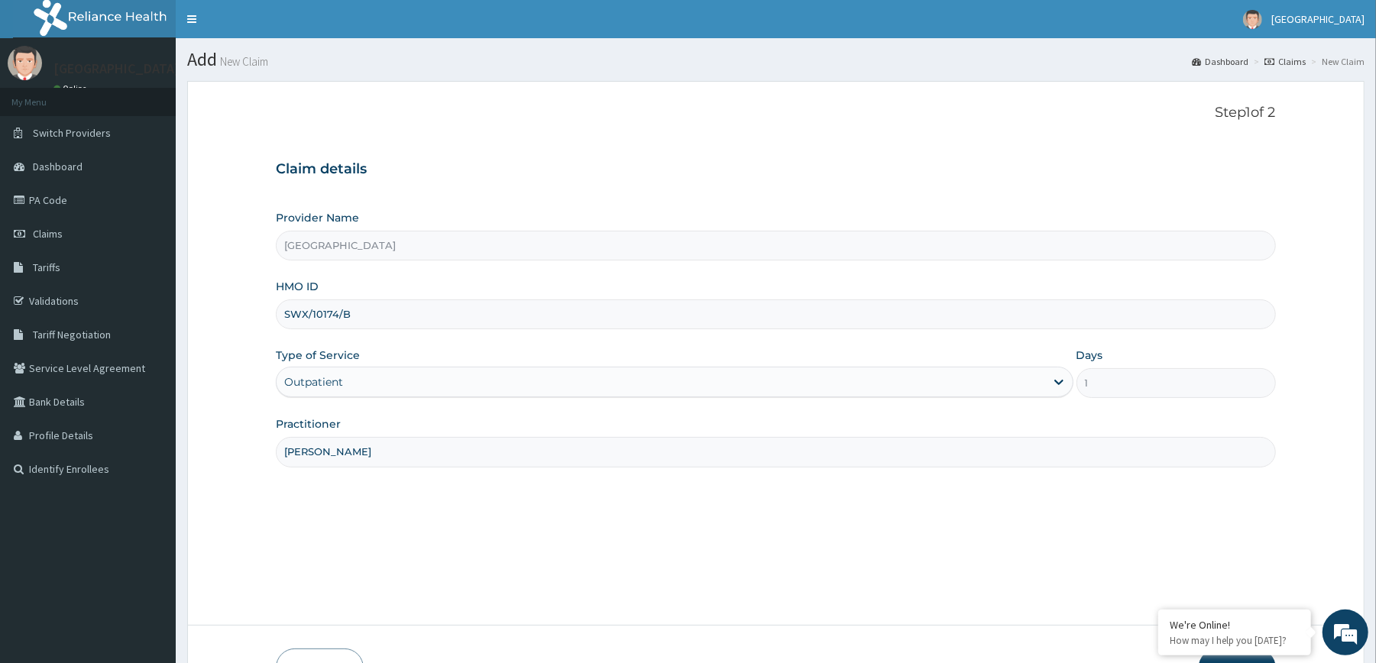
scroll to position [101, 0]
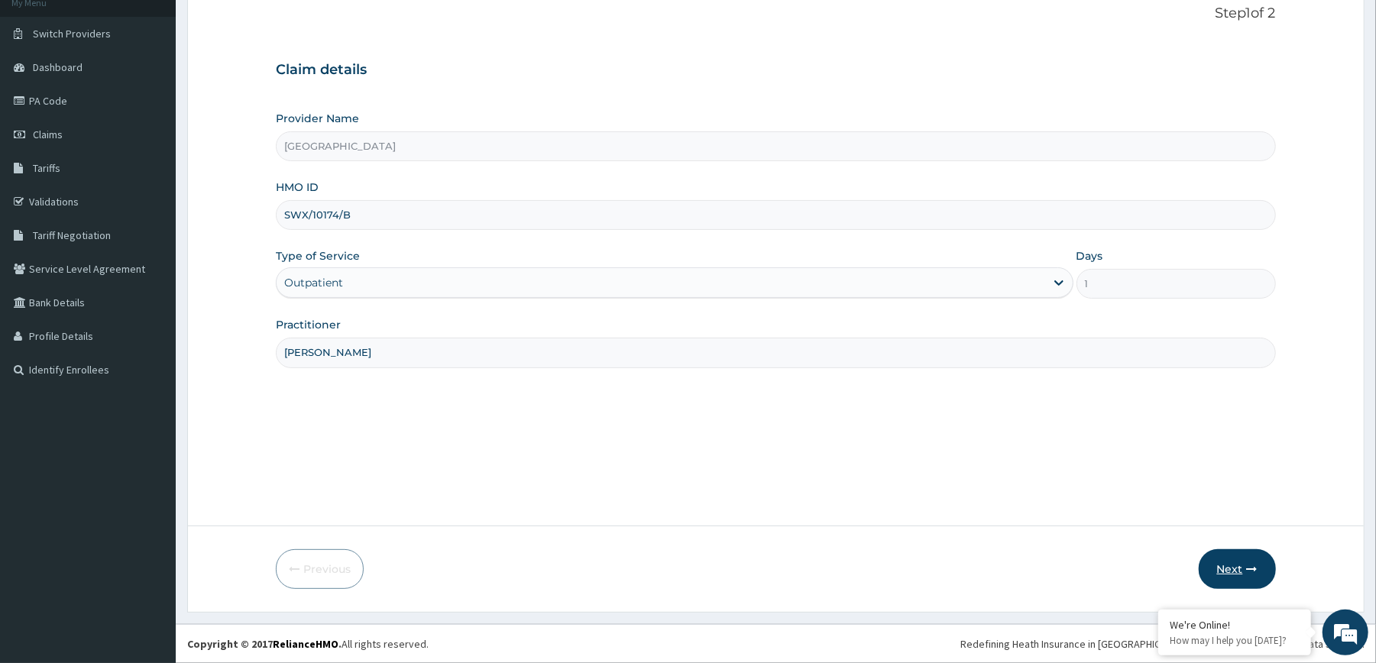
click at [1220, 562] on button "Next" at bounding box center [1237, 569] width 77 height 40
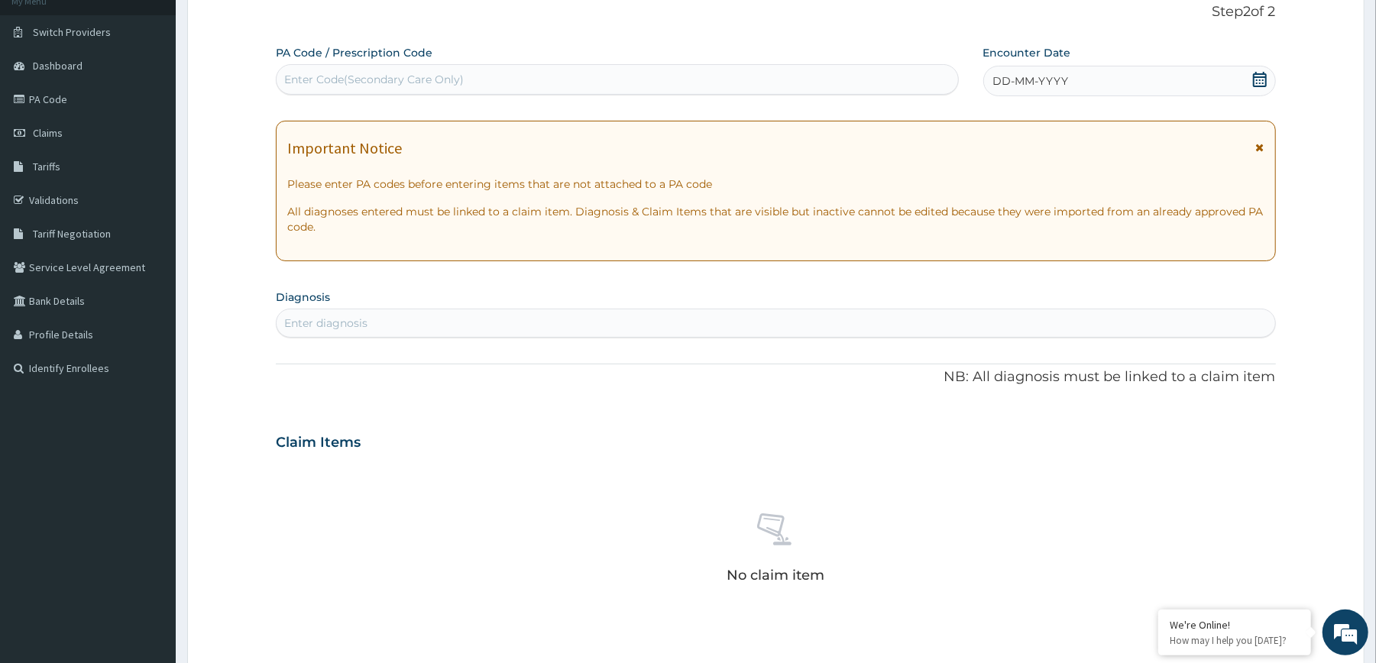
click at [1156, 86] on div "DD-MM-YYYY" at bounding box center [1130, 81] width 293 height 31
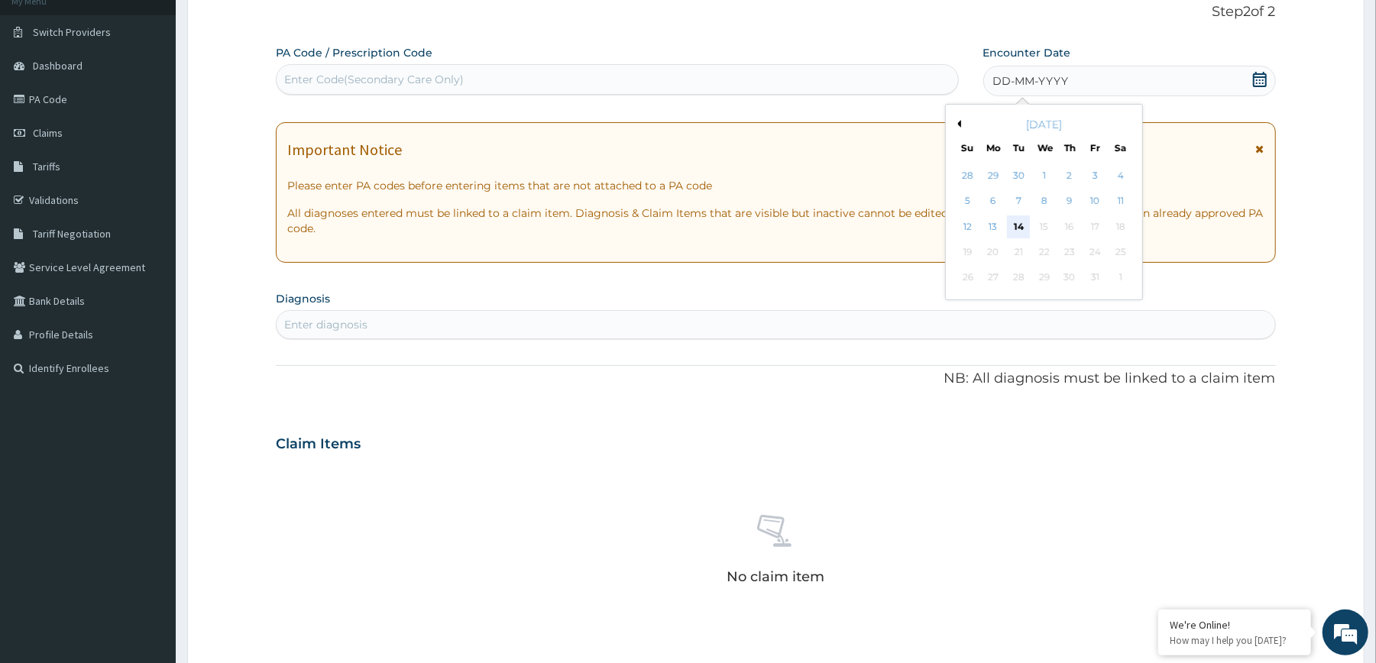
click at [1018, 218] on div "14" at bounding box center [1018, 227] width 23 height 23
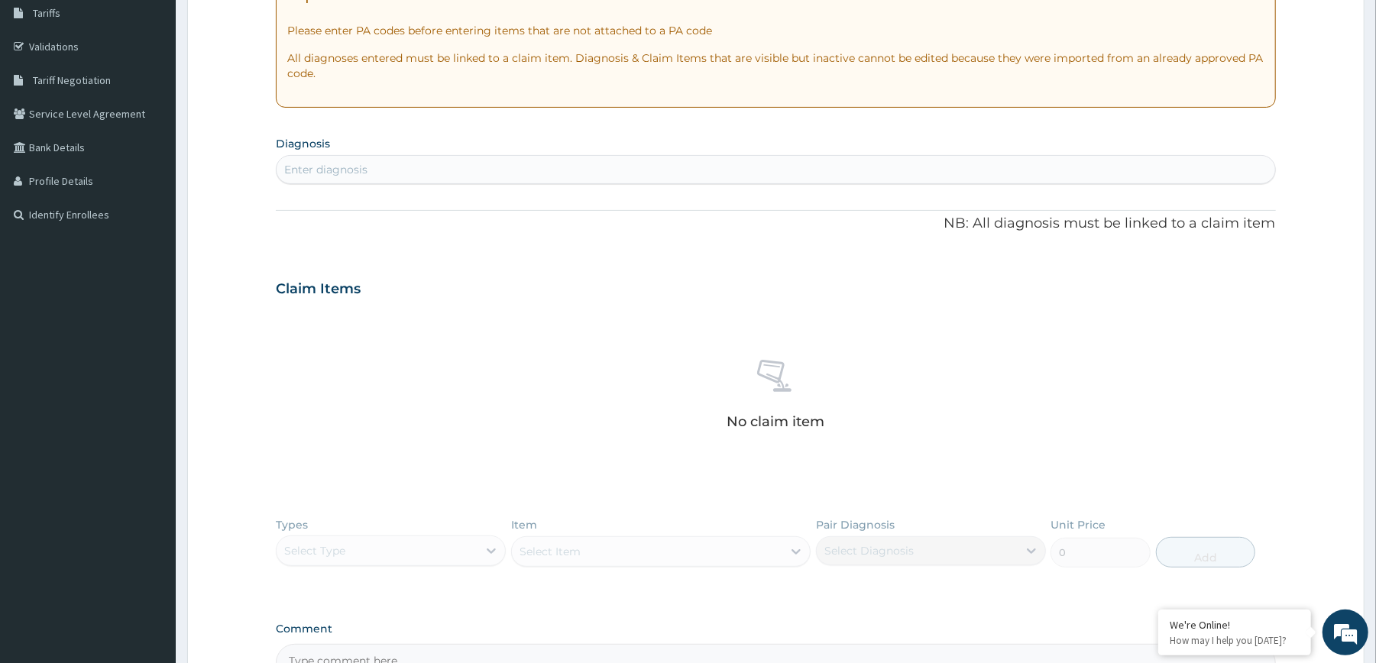
scroll to position [261, 0]
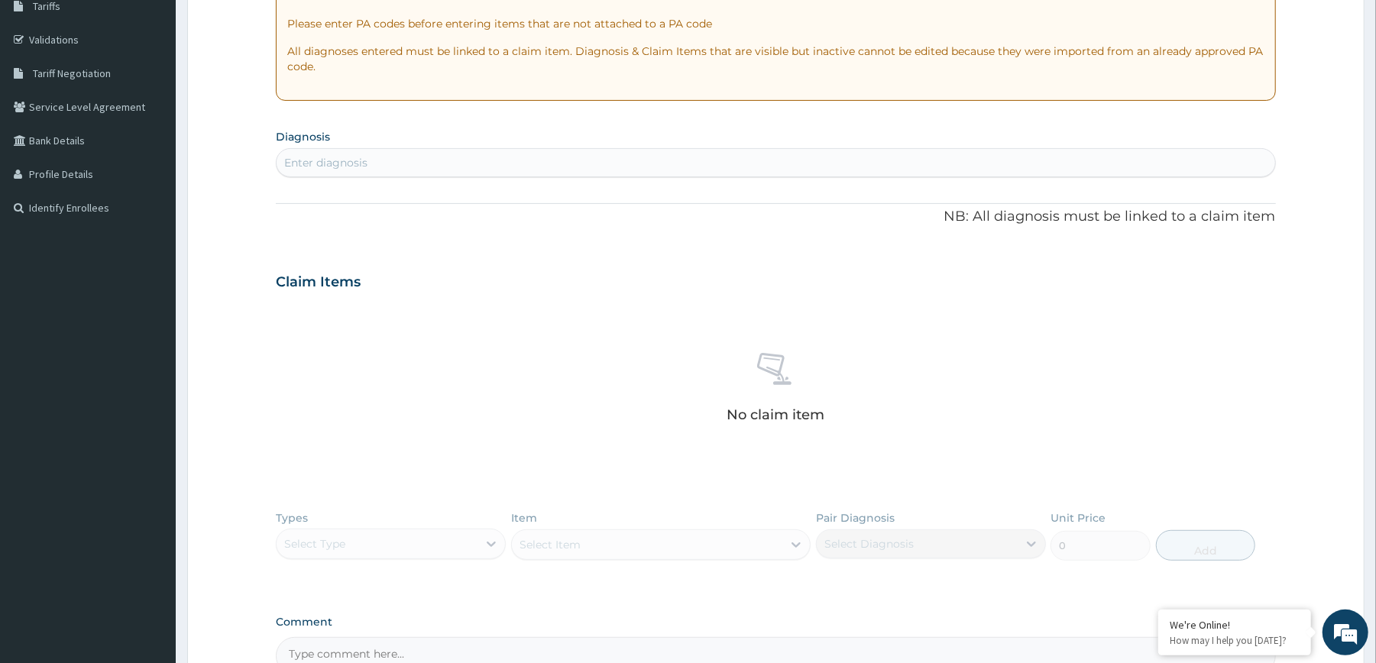
click at [973, 166] on div "Enter diagnosis" at bounding box center [776, 163] width 998 height 24
click at [955, 163] on div "Enter diagnosis" at bounding box center [776, 163] width 998 height 24
click at [912, 169] on div "Enter diagnosis" at bounding box center [776, 163] width 998 height 24
type input "U"
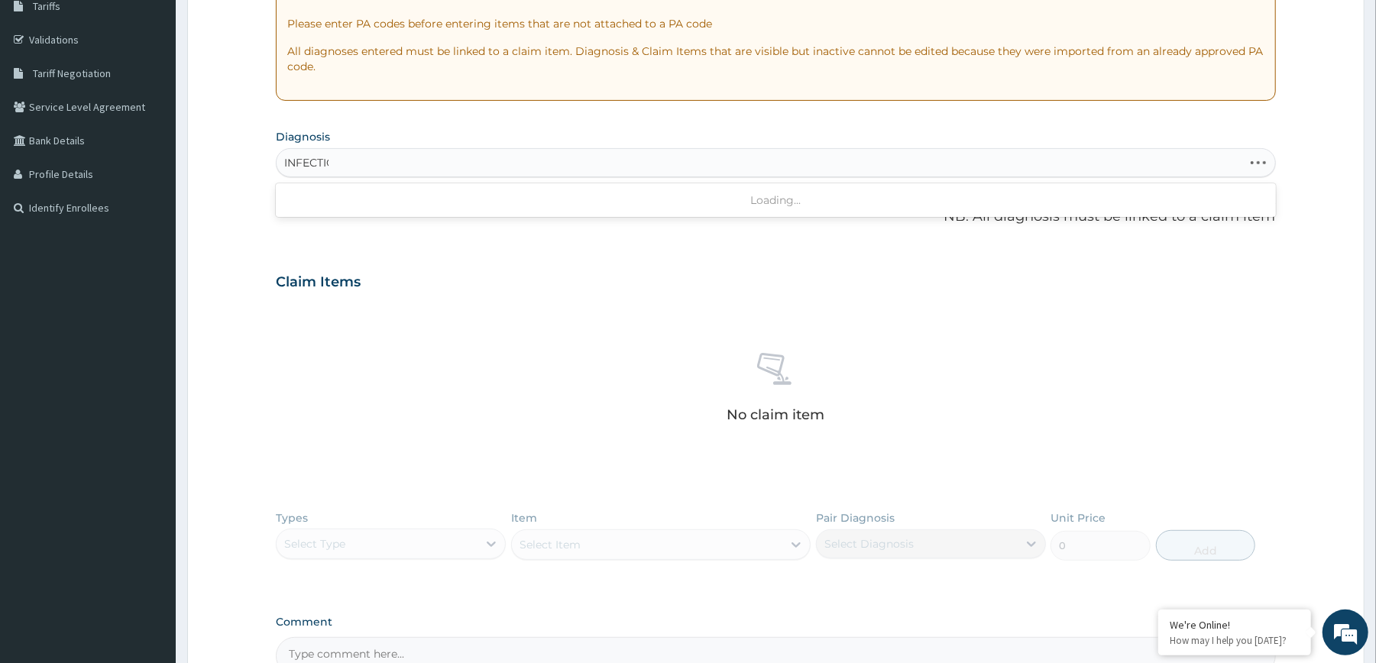
type input "INFECTION"
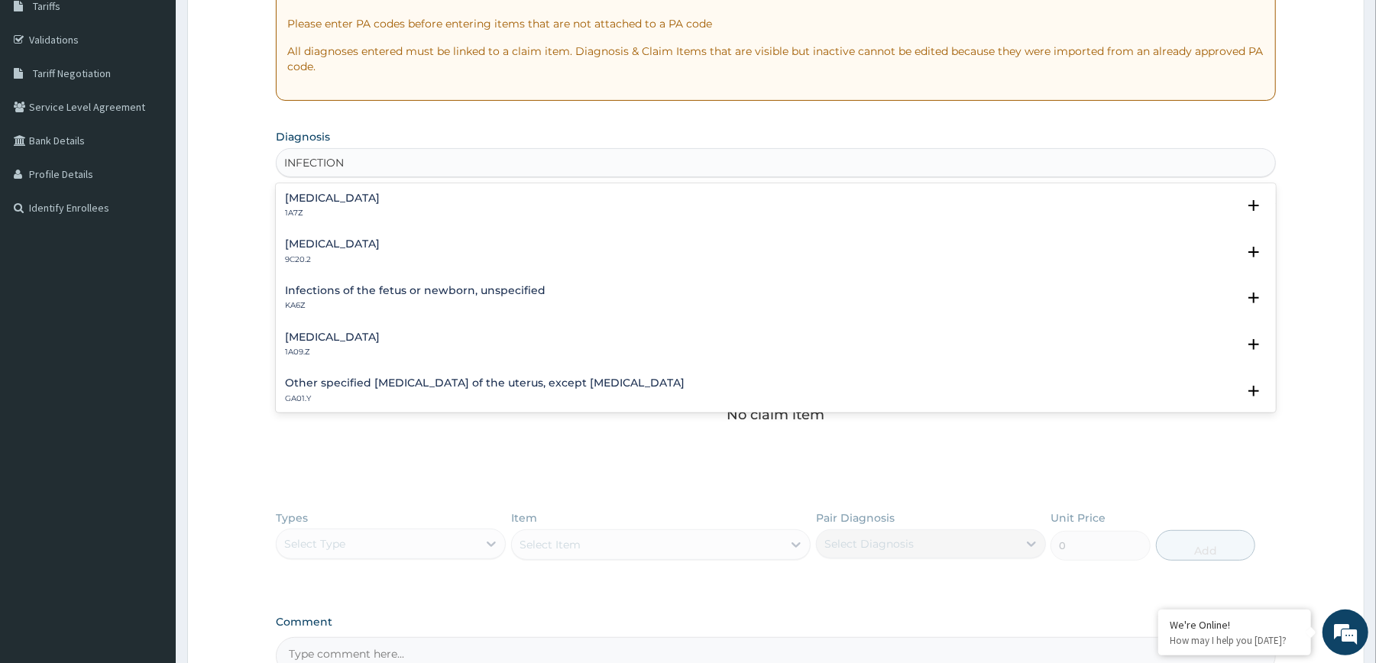
scroll to position [0, 0]
click at [420, 203] on div "Infection, unspecified 1H0Z" at bounding box center [775, 206] width 981 height 27
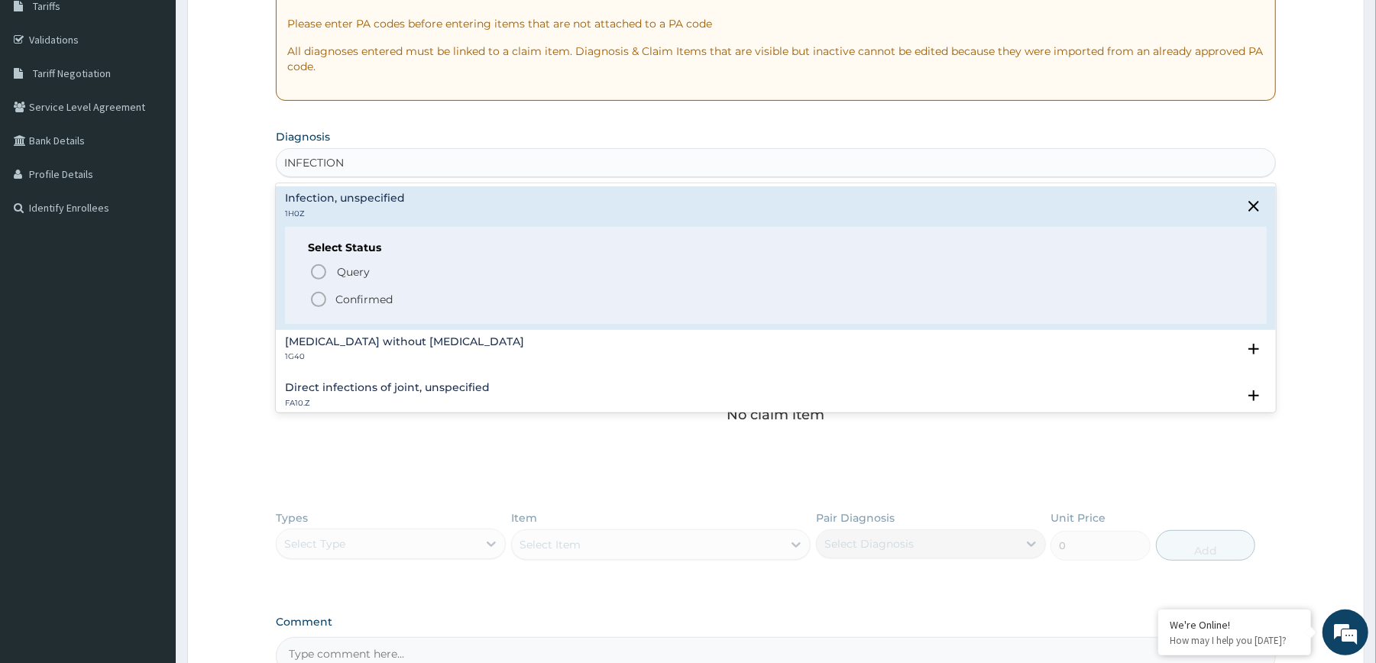
click at [352, 293] on p "Confirmed" at bounding box center [363, 299] width 57 height 15
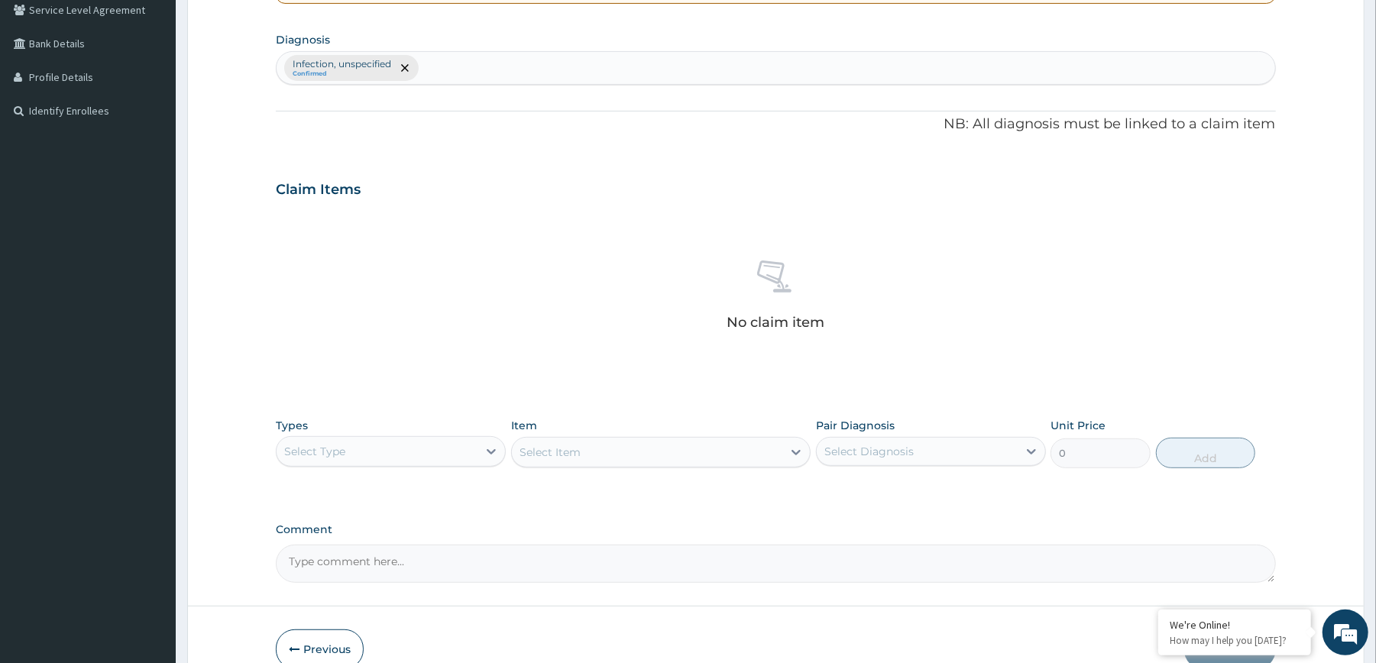
scroll to position [441, 0]
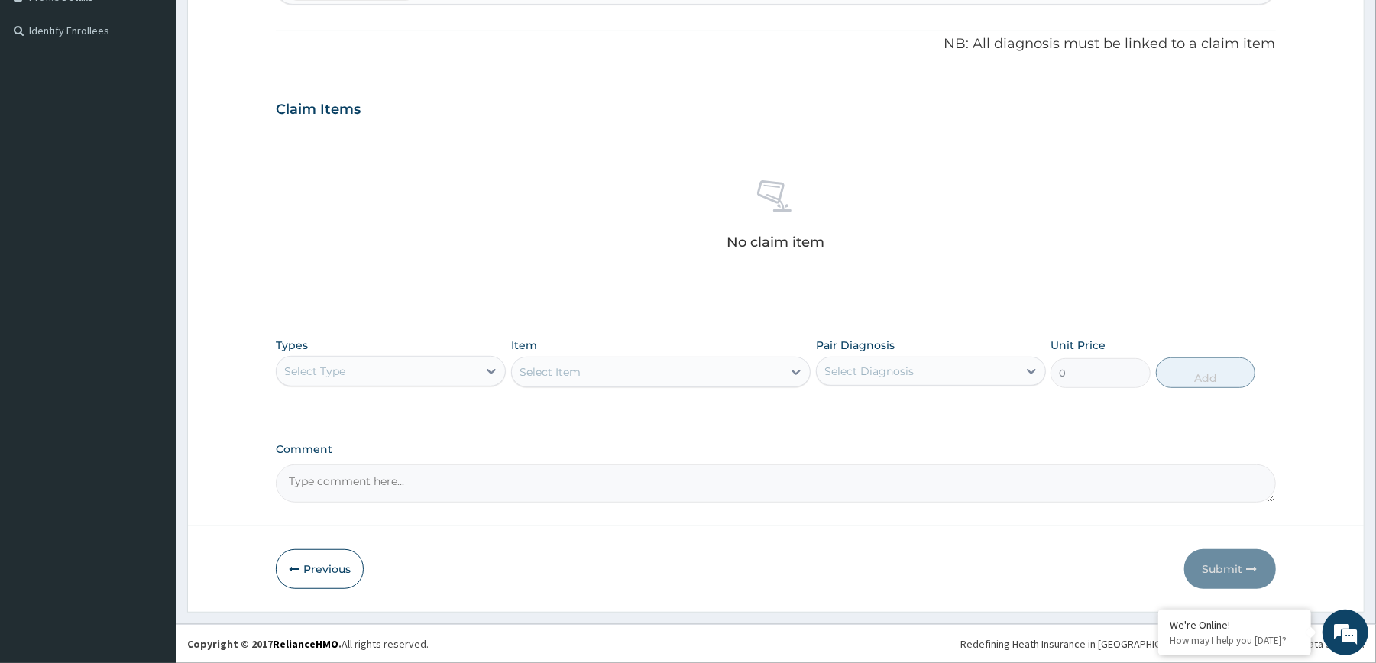
click at [823, 478] on textarea "Comment" at bounding box center [776, 484] width 1000 height 38
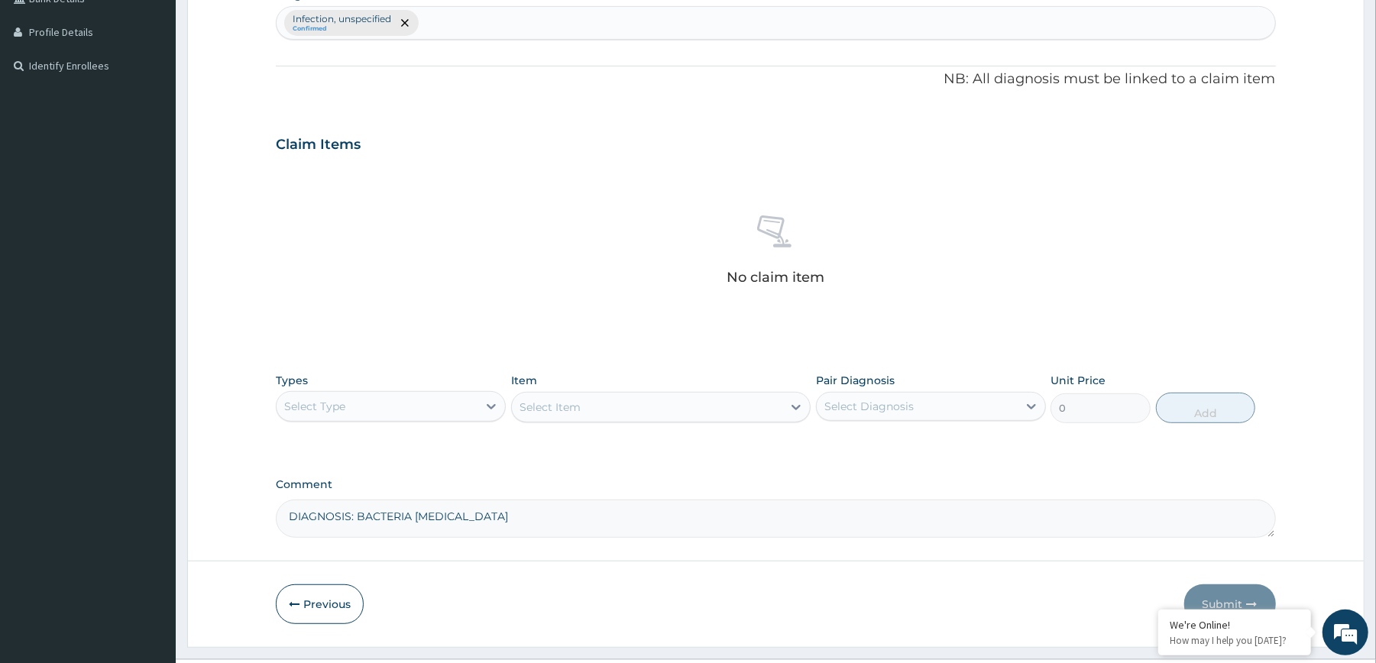
scroll to position [432, 0]
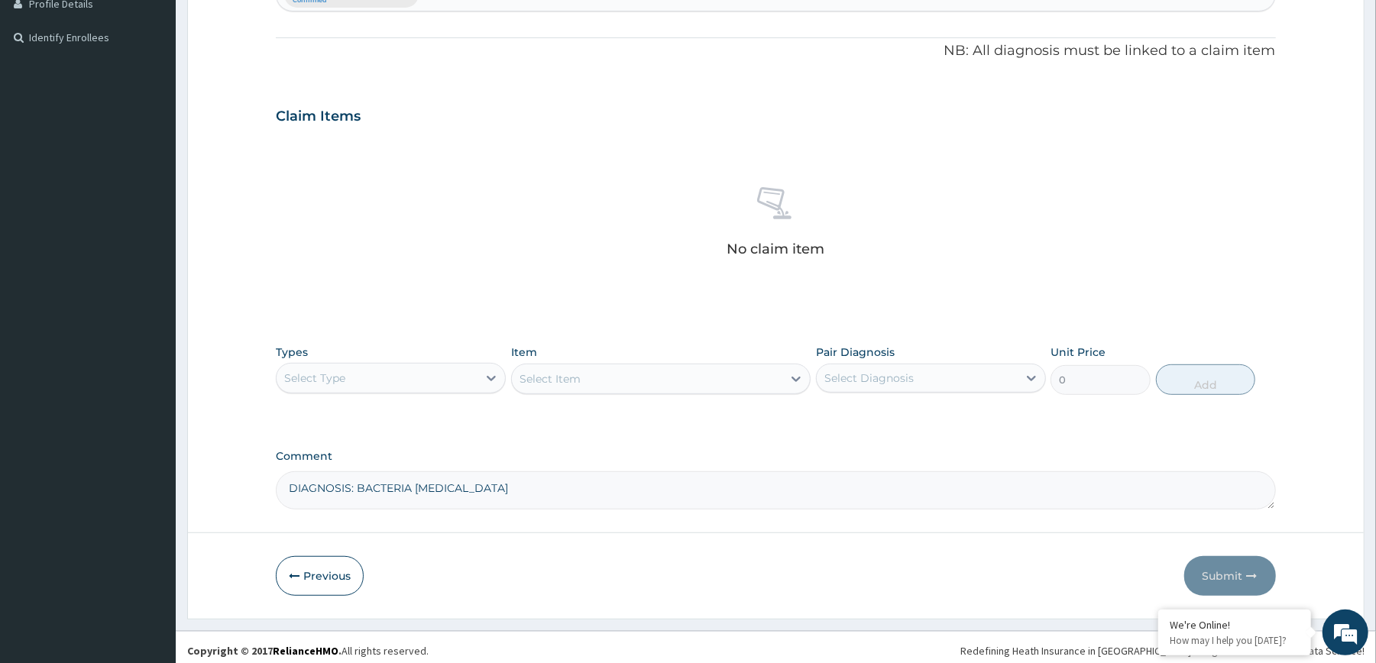
type textarea "DIAGNOSIS: BACTERIA [MEDICAL_DATA]"
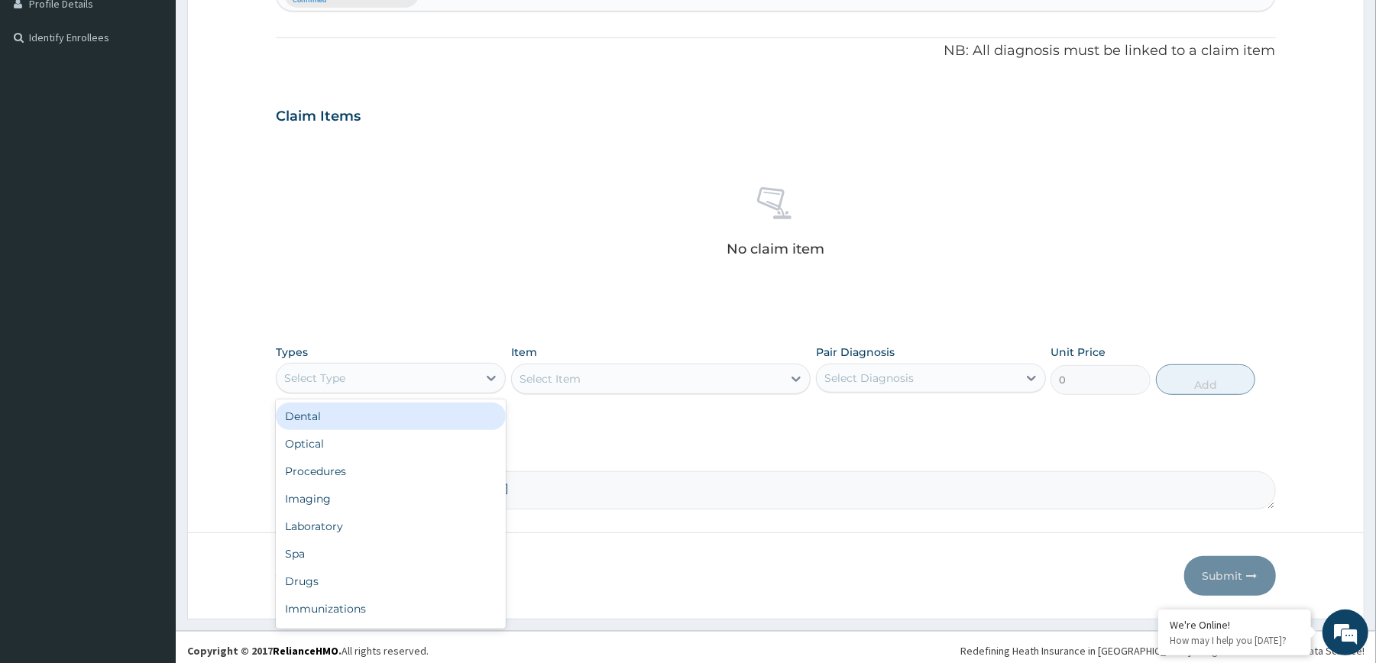
click at [449, 370] on div "Select Type" at bounding box center [377, 378] width 201 height 24
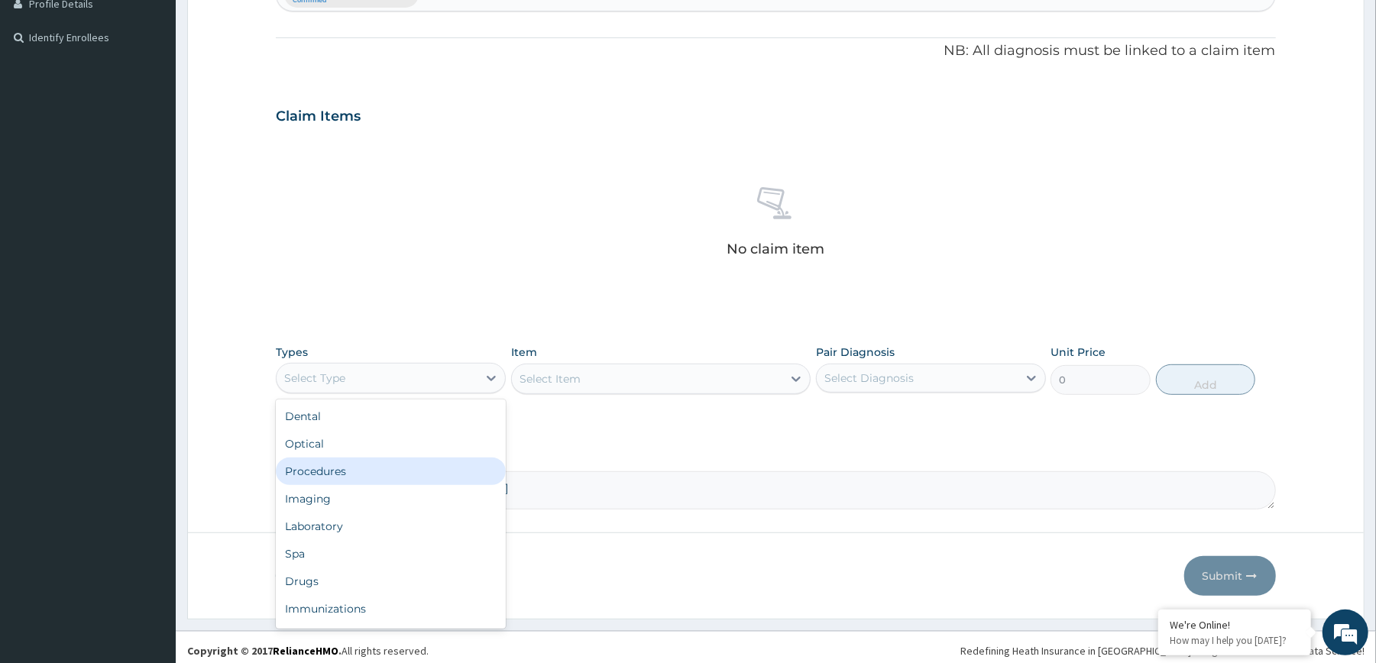
click at [402, 477] on div "Procedures" at bounding box center [391, 472] width 230 height 28
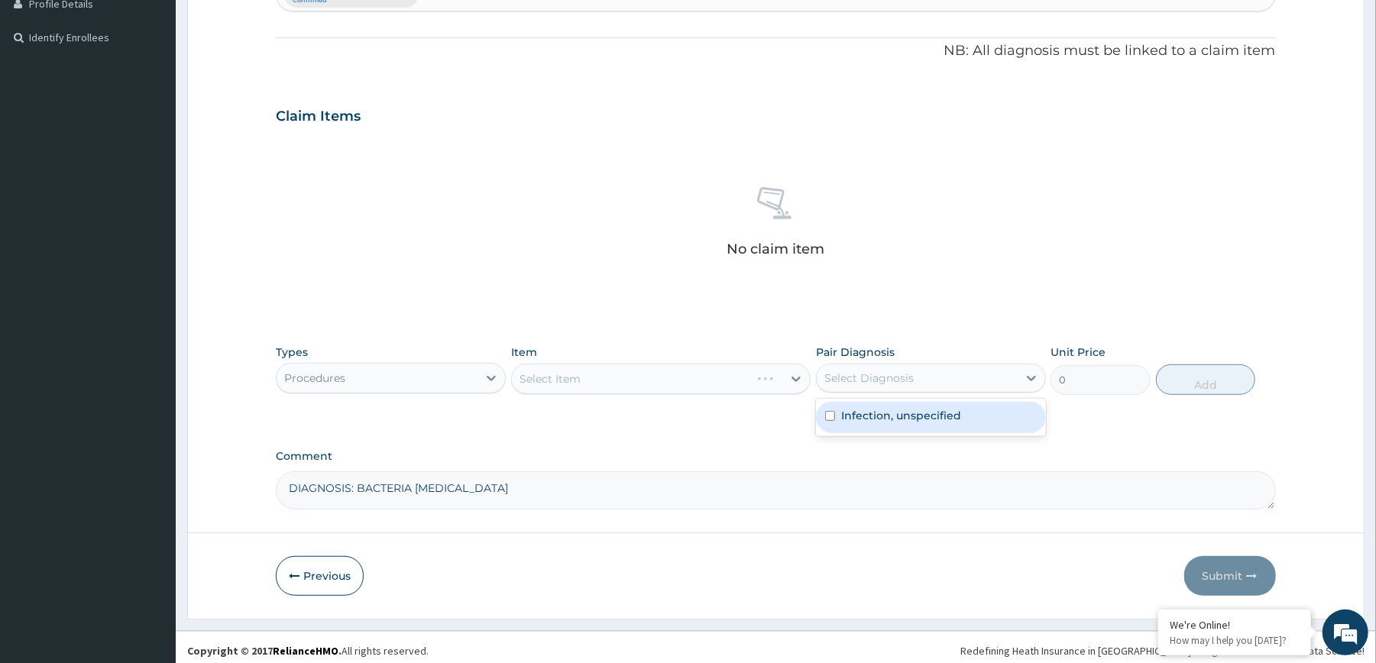
click at [850, 381] on div "Select Diagnosis" at bounding box center [869, 378] width 89 height 15
click at [863, 407] on div "Infection, unspecified" at bounding box center [931, 417] width 230 height 31
checkbox input "true"
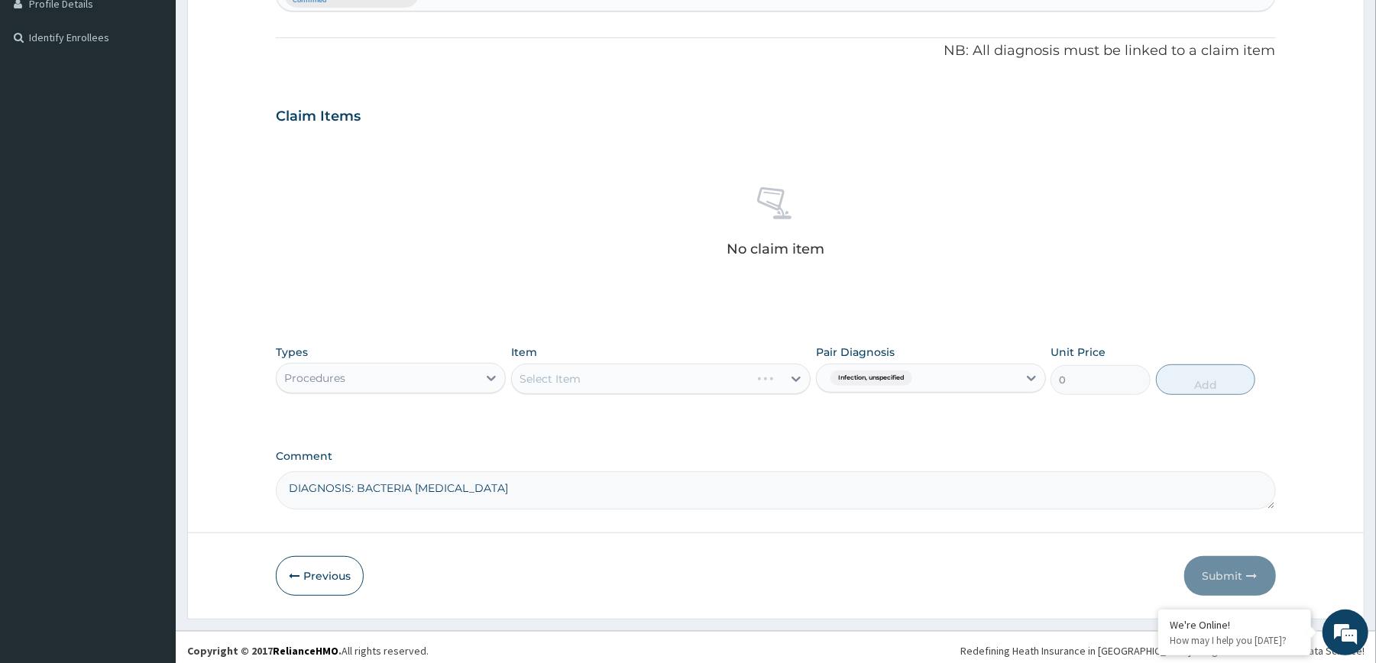
click at [728, 381] on div "Select Item" at bounding box center [661, 379] width 300 height 31
click at [728, 381] on div "Select Item" at bounding box center [647, 379] width 271 height 24
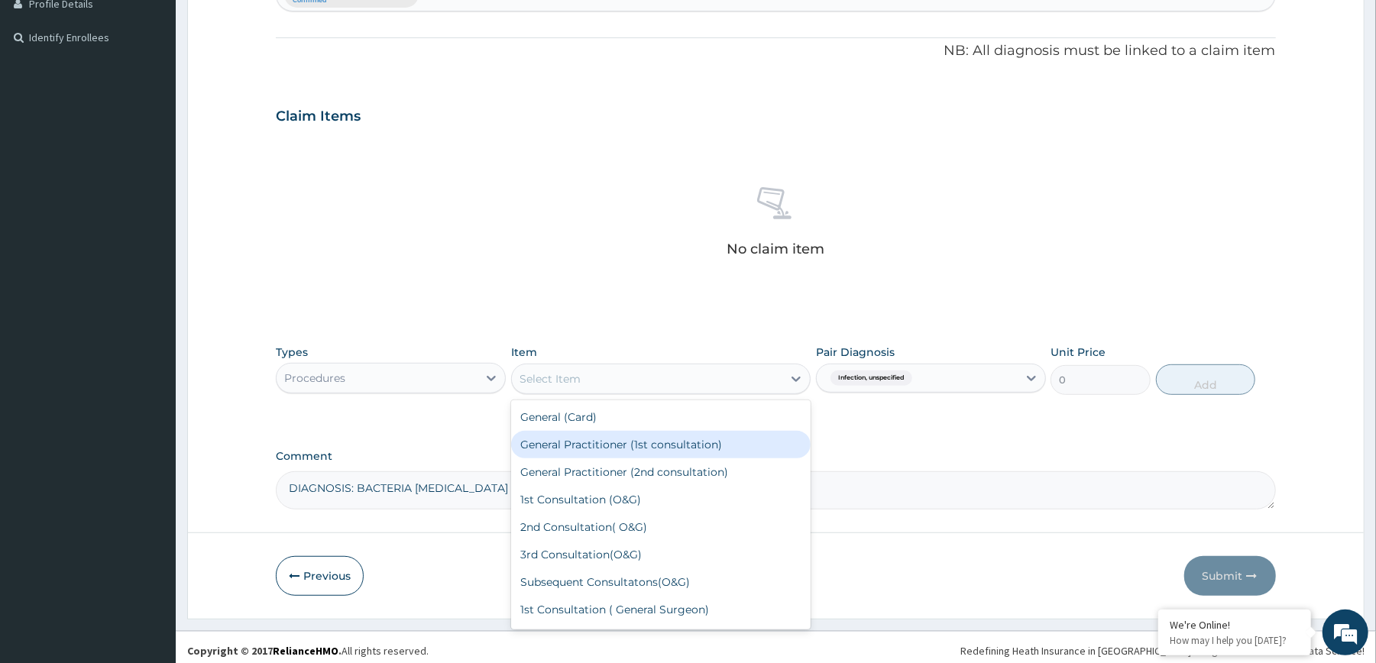
click at [698, 449] on div "General Practitioner (1st consultation)" at bounding box center [661, 445] width 300 height 28
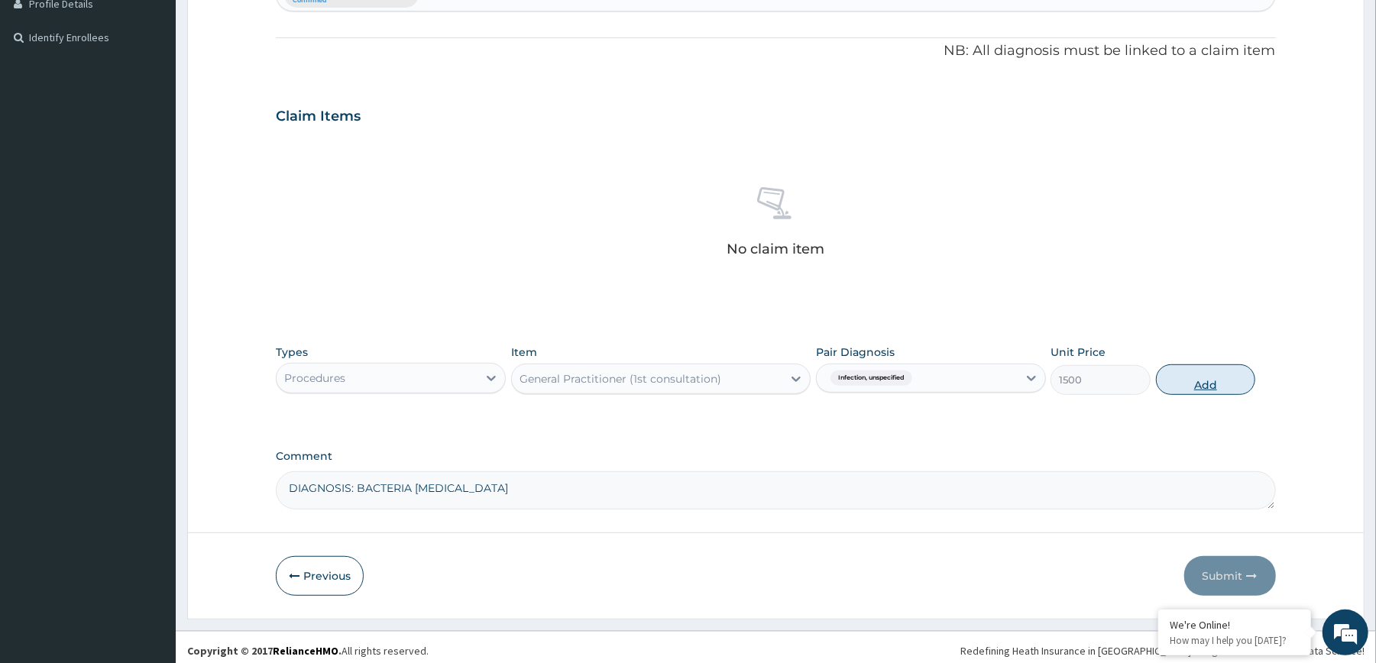
click at [1196, 393] on button "Add" at bounding box center [1206, 380] width 100 height 31
type input "0"
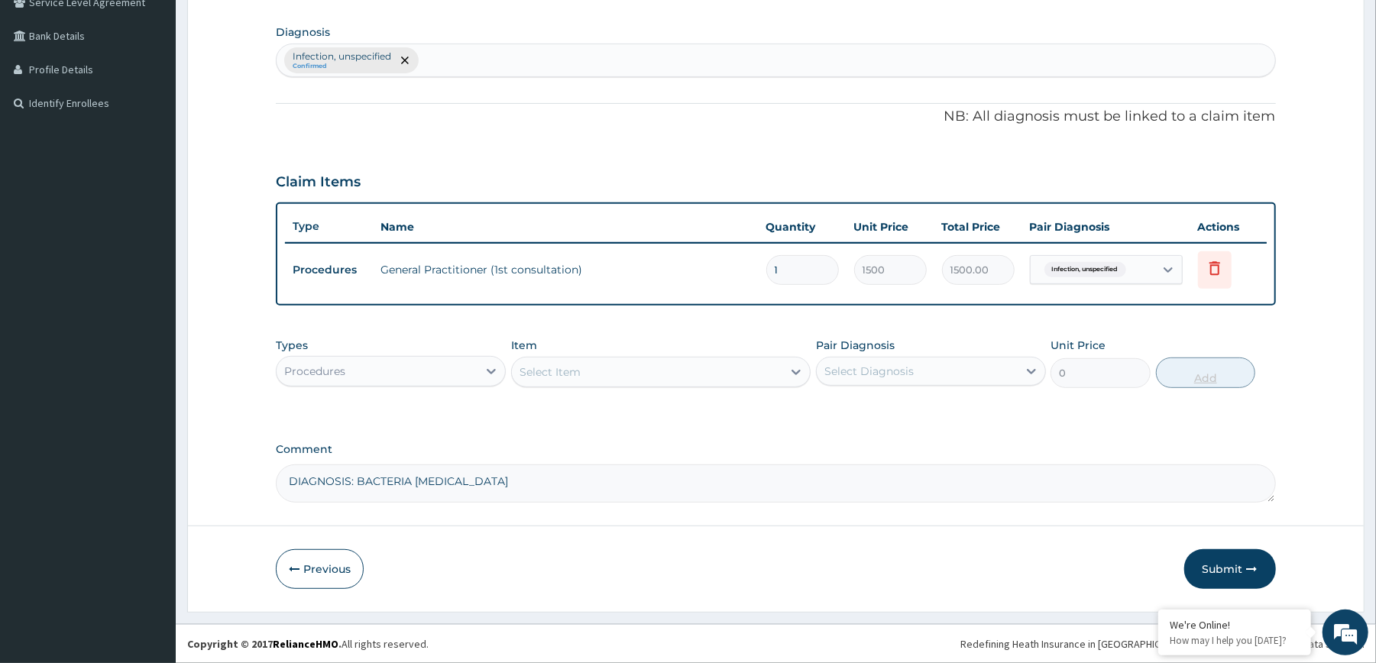
scroll to position [367, 0]
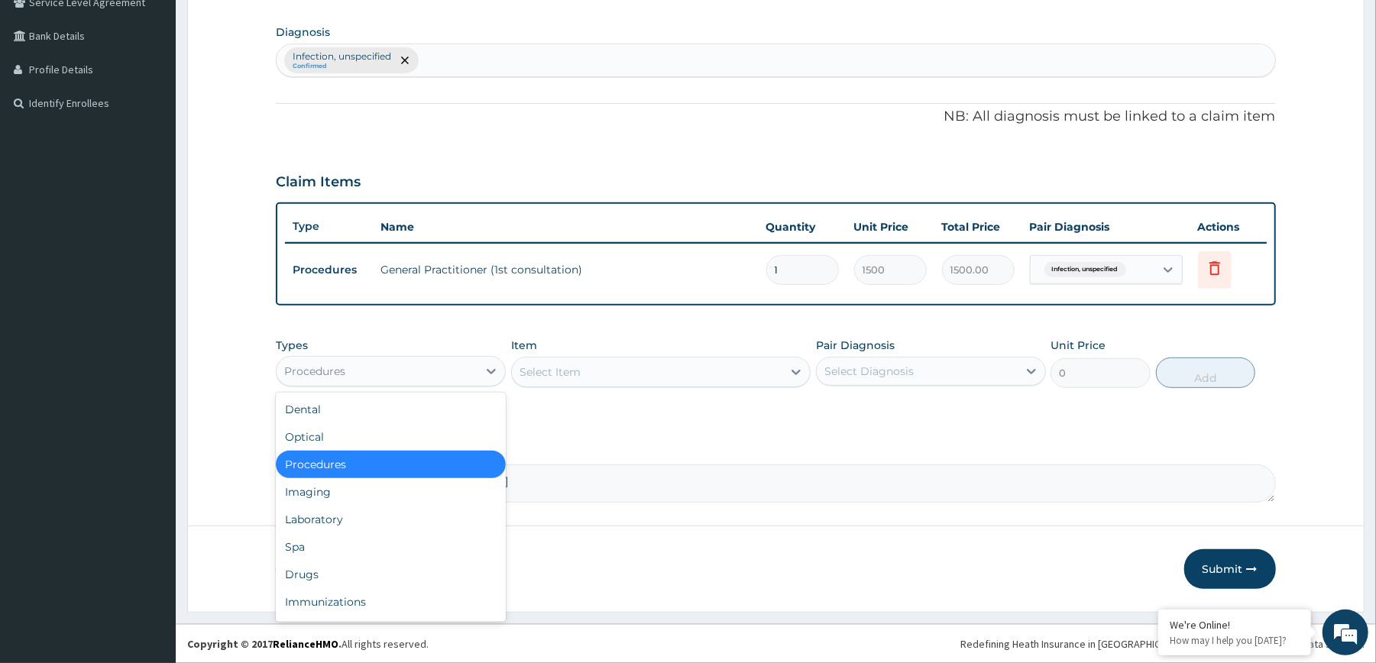
click at [463, 374] on div "Procedures" at bounding box center [377, 371] width 201 height 24
click at [371, 573] on div "Drugs" at bounding box center [391, 575] width 230 height 28
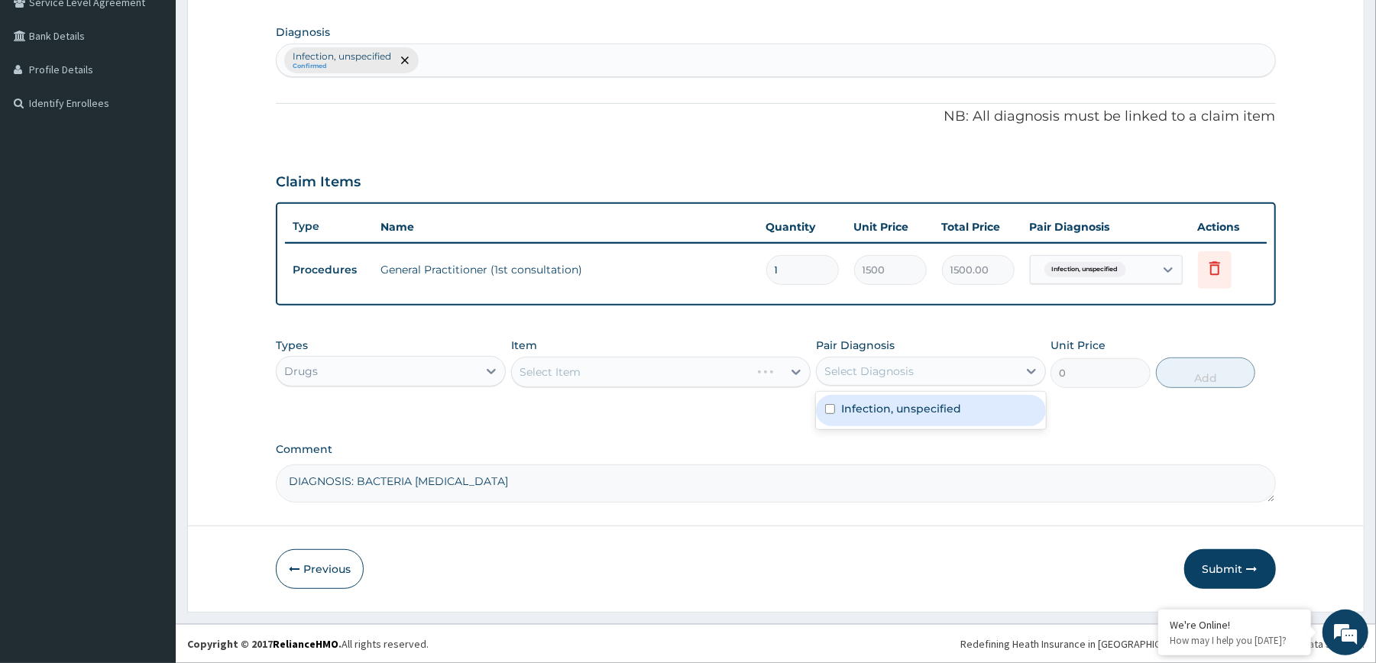
click at [928, 383] on div "Select Diagnosis" at bounding box center [931, 371] width 230 height 29
click at [903, 417] on div "Infection, unspecified" at bounding box center [931, 410] width 230 height 31
checkbox input "true"
click at [760, 368] on div "Select Item" at bounding box center [661, 372] width 300 height 31
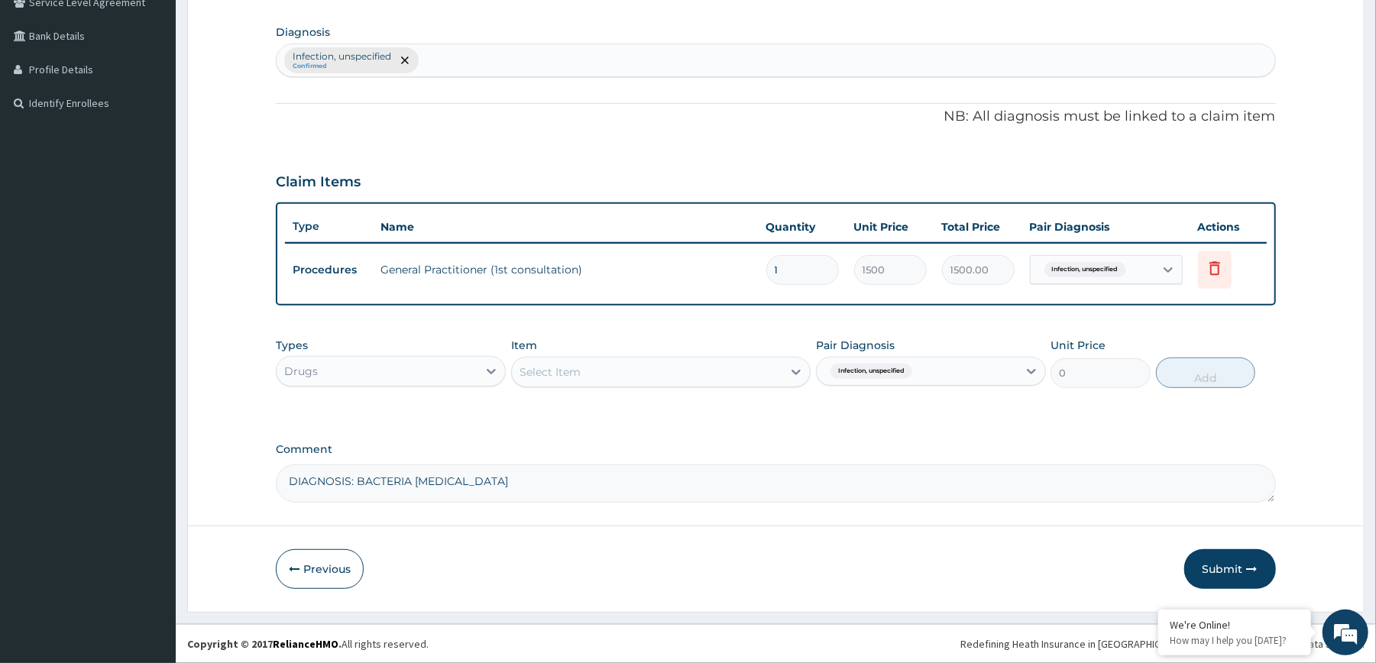
click at [760, 368] on div "Select Item" at bounding box center [647, 372] width 271 height 24
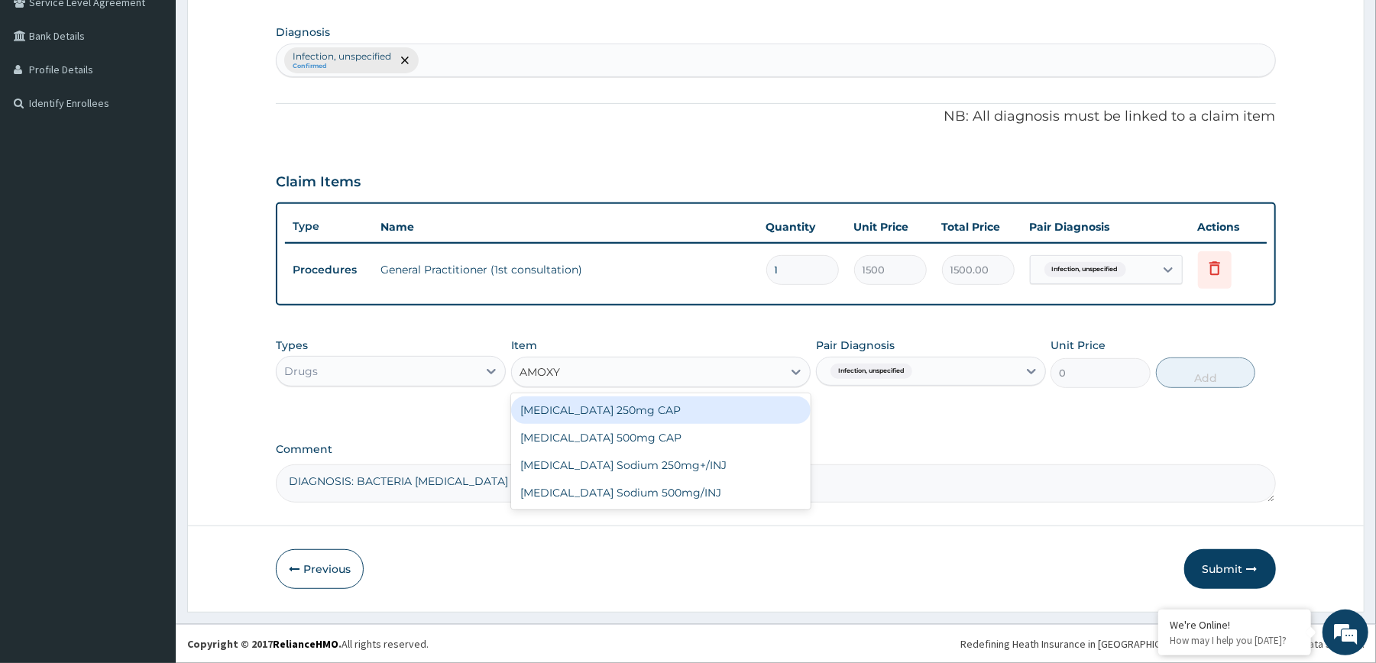
type input "AMOXYC"
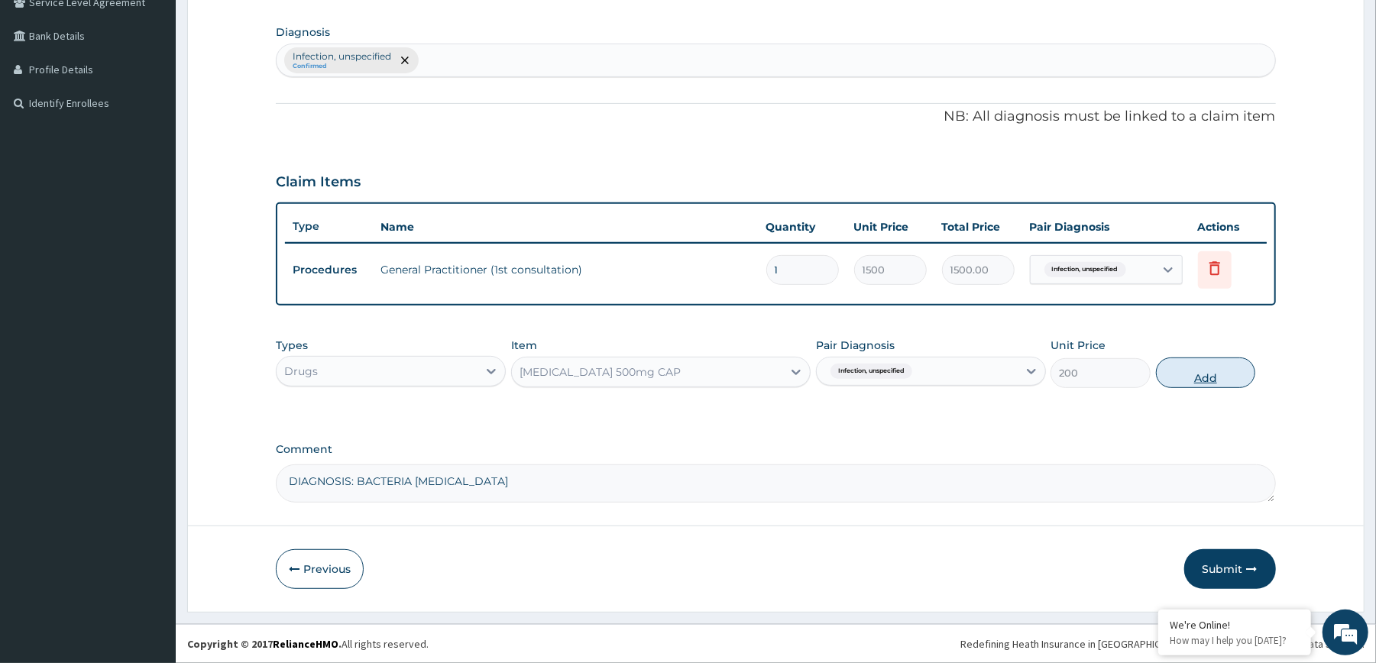
click at [1206, 373] on button "Add" at bounding box center [1206, 373] width 100 height 31
type input "0"
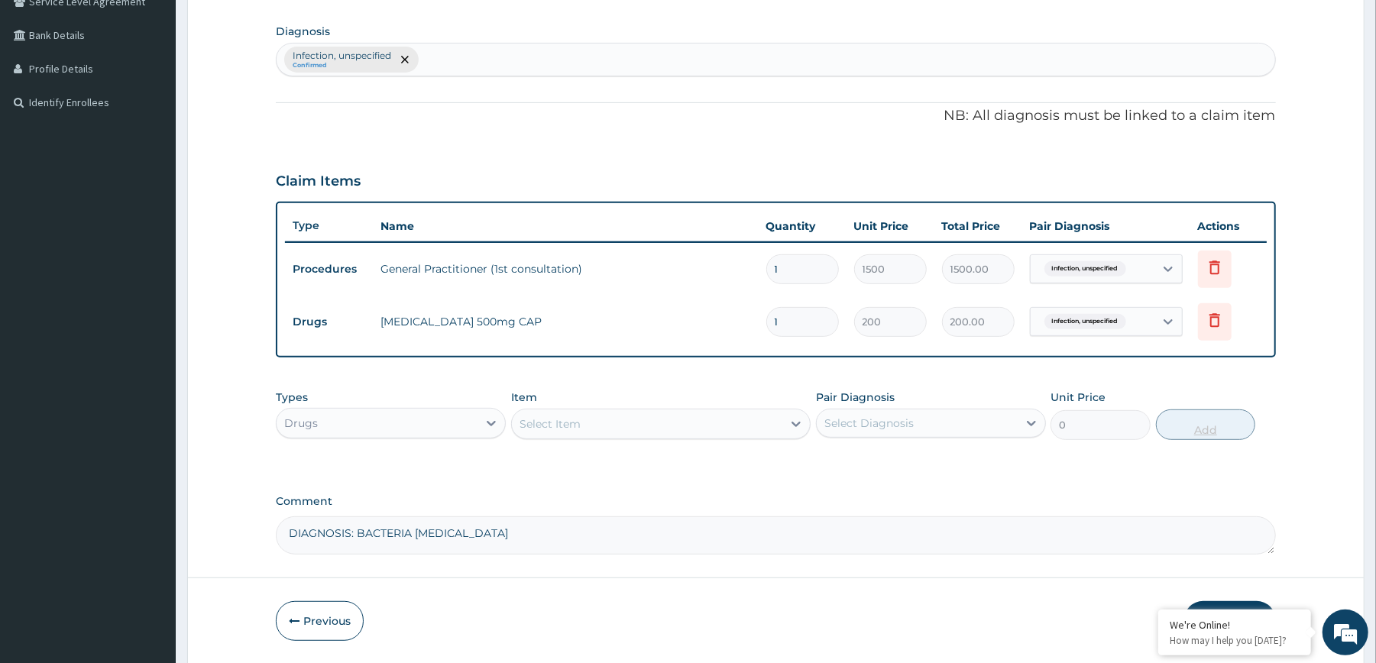
type input "0.00"
type input "2"
type input "400.00"
type input "20"
type input "4000.00"
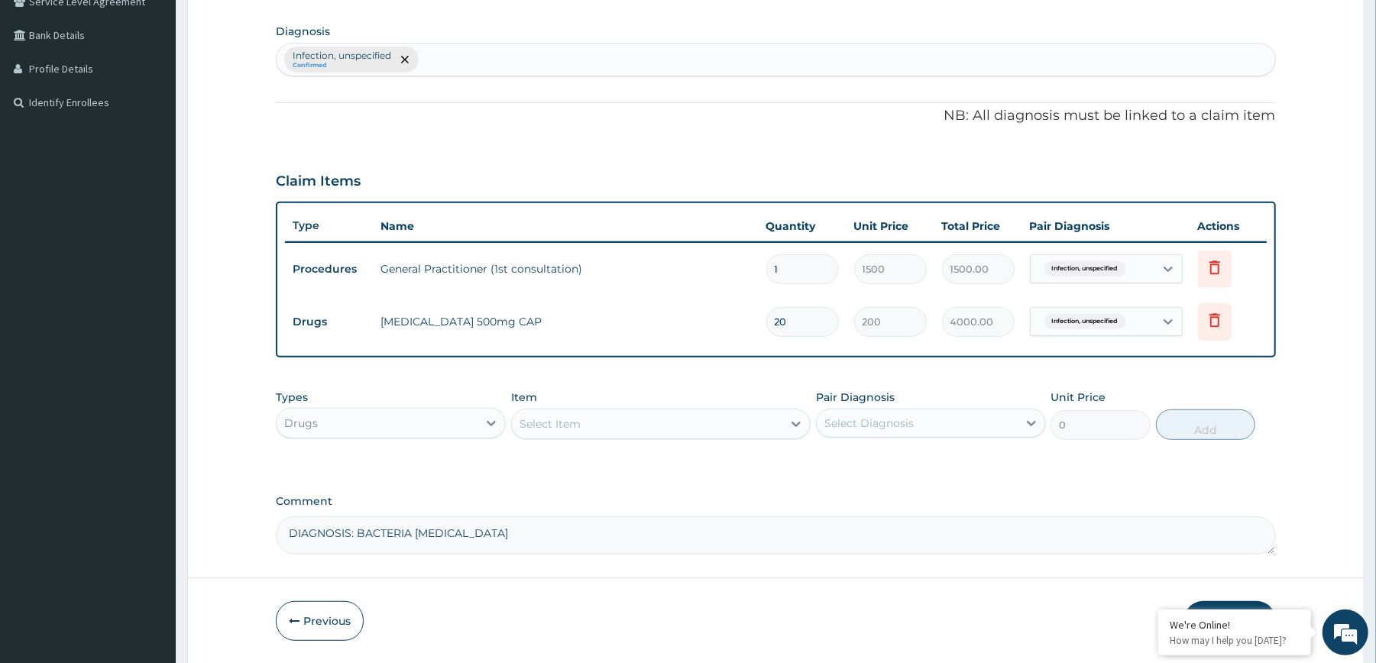
type input "20"
click at [954, 425] on div "Select Diagnosis" at bounding box center [917, 423] width 201 height 24
click at [908, 468] on label "Infection, unspecified" at bounding box center [901, 460] width 120 height 15
checkbox input "true"
click at [720, 431] on div "Select Item" at bounding box center [647, 424] width 271 height 24
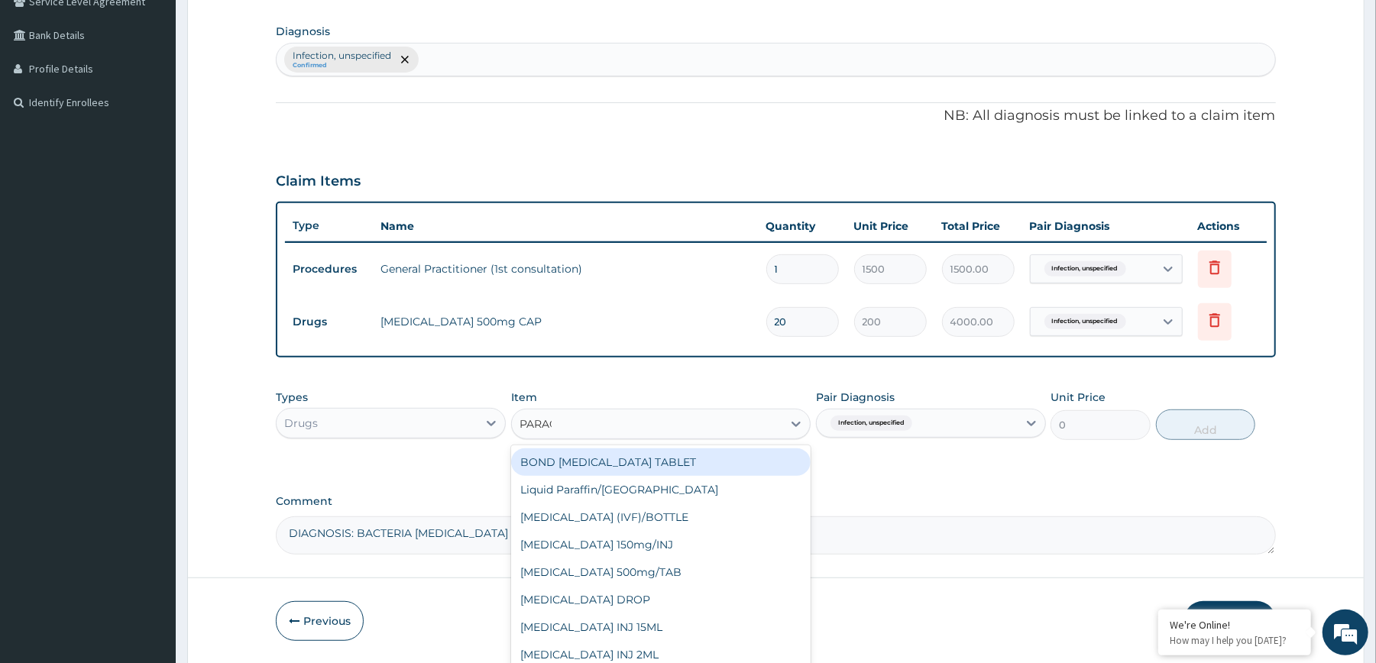
type input "PARACE"
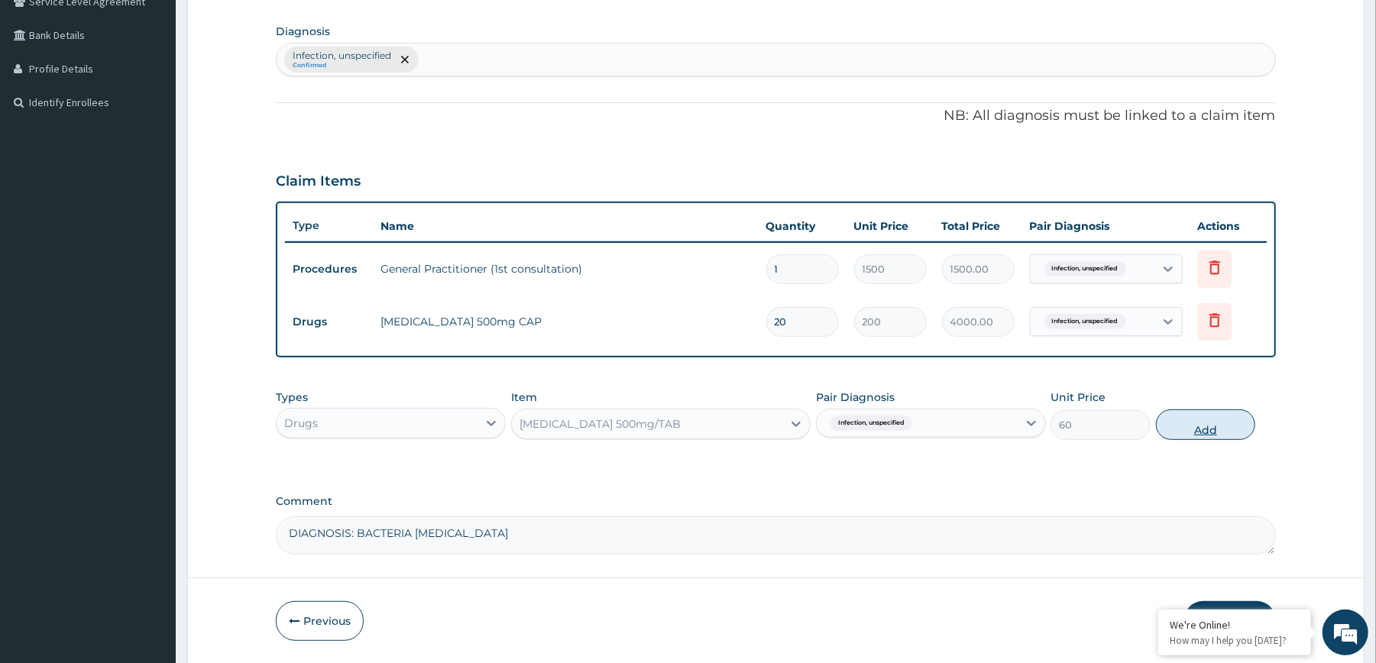
click at [1198, 416] on button "Add" at bounding box center [1206, 425] width 100 height 31
type input "0"
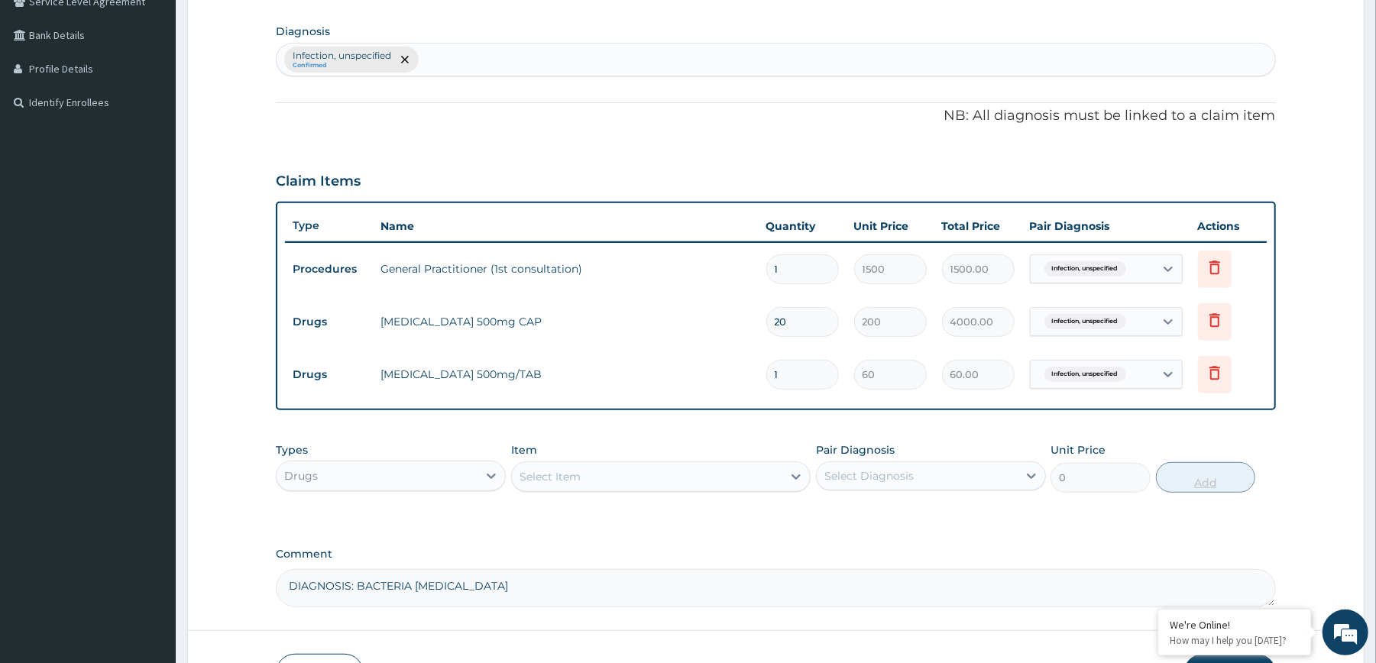
type input "18"
type input "1080.00"
type input "18"
click at [1181, 423] on div "PA Code / Prescription Code Enter Code(Secondary Care Only) Encounter Date [DAT…" at bounding box center [776, 193] width 1000 height 828
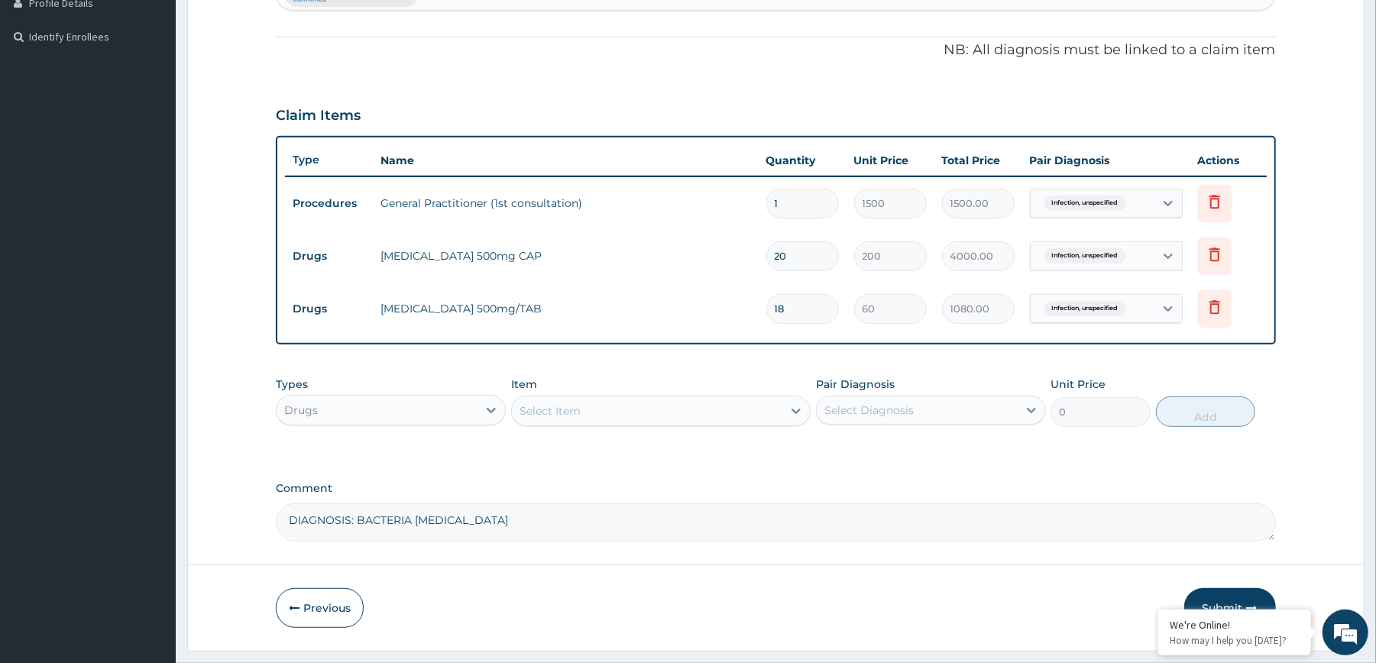
scroll to position [472, 0]
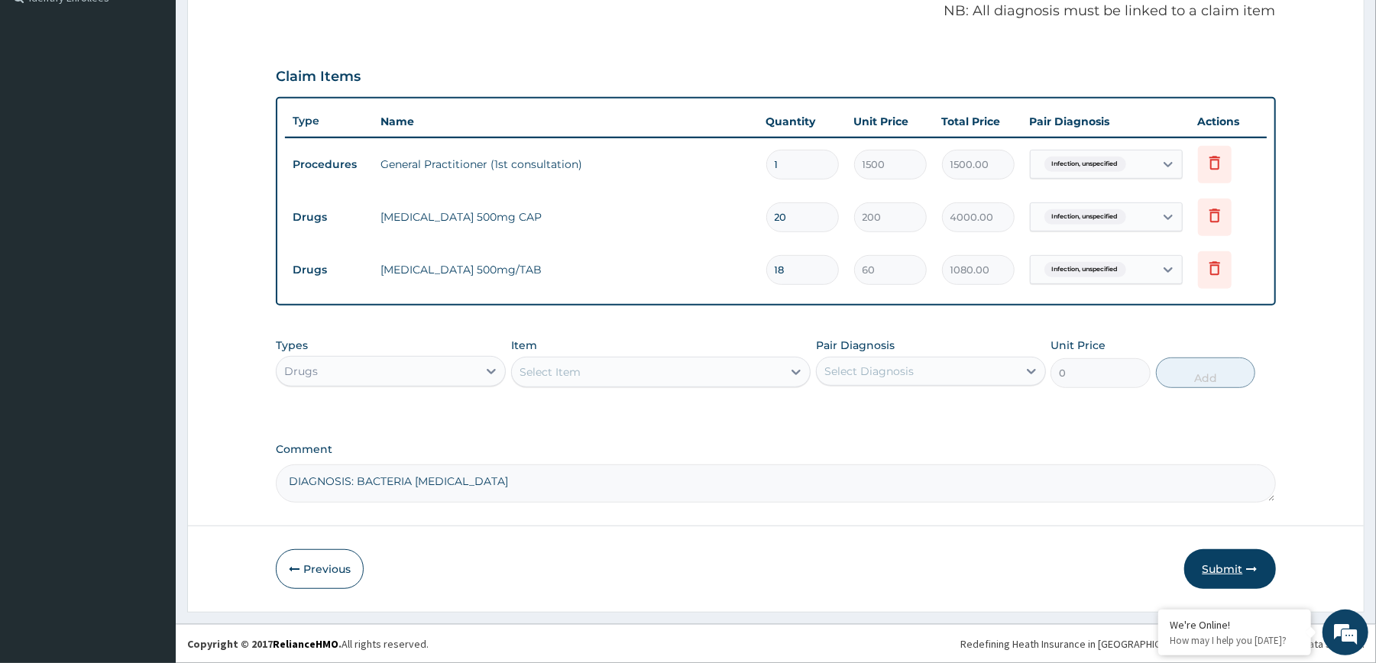
click at [1214, 564] on button "Submit" at bounding box center [1231, 569] width 92 height 40
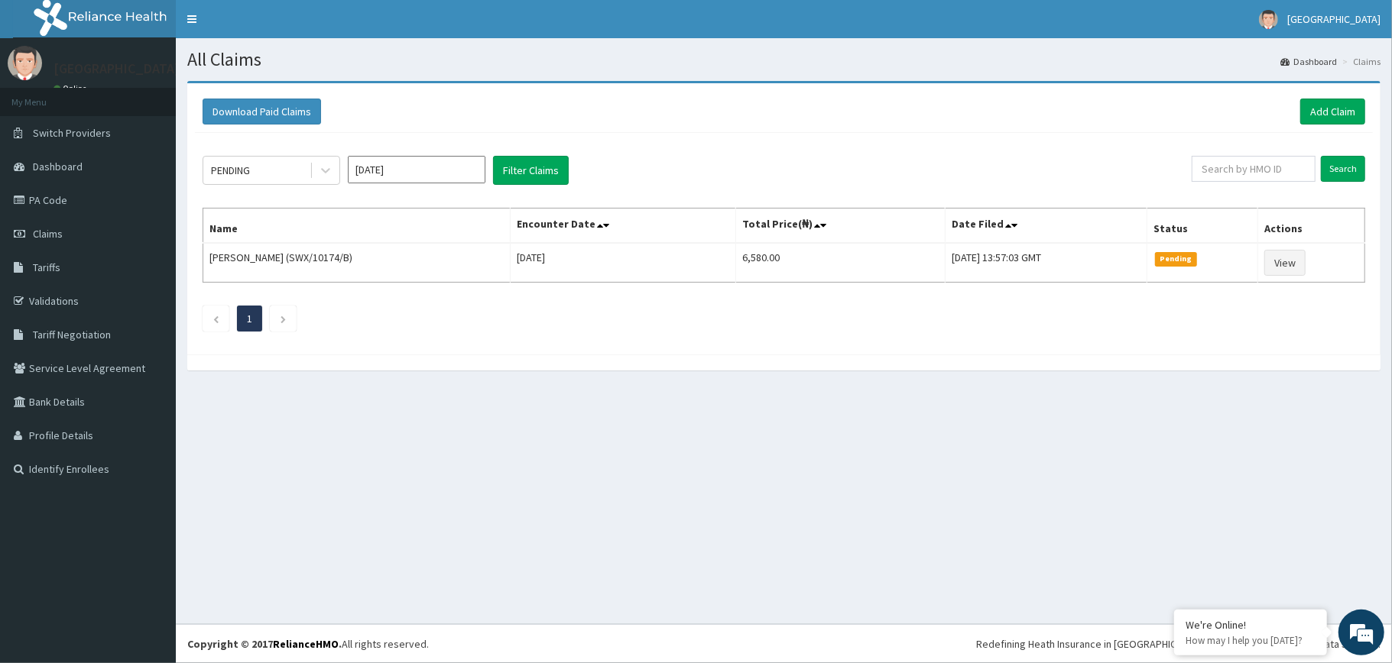
click at [805, 99] on div "Download Paid Claims Add Claim" at bounding box center [784, 112] width 1162 height 26
